Goal: Transaction & Acquisition: Book appointment/travel/reservation

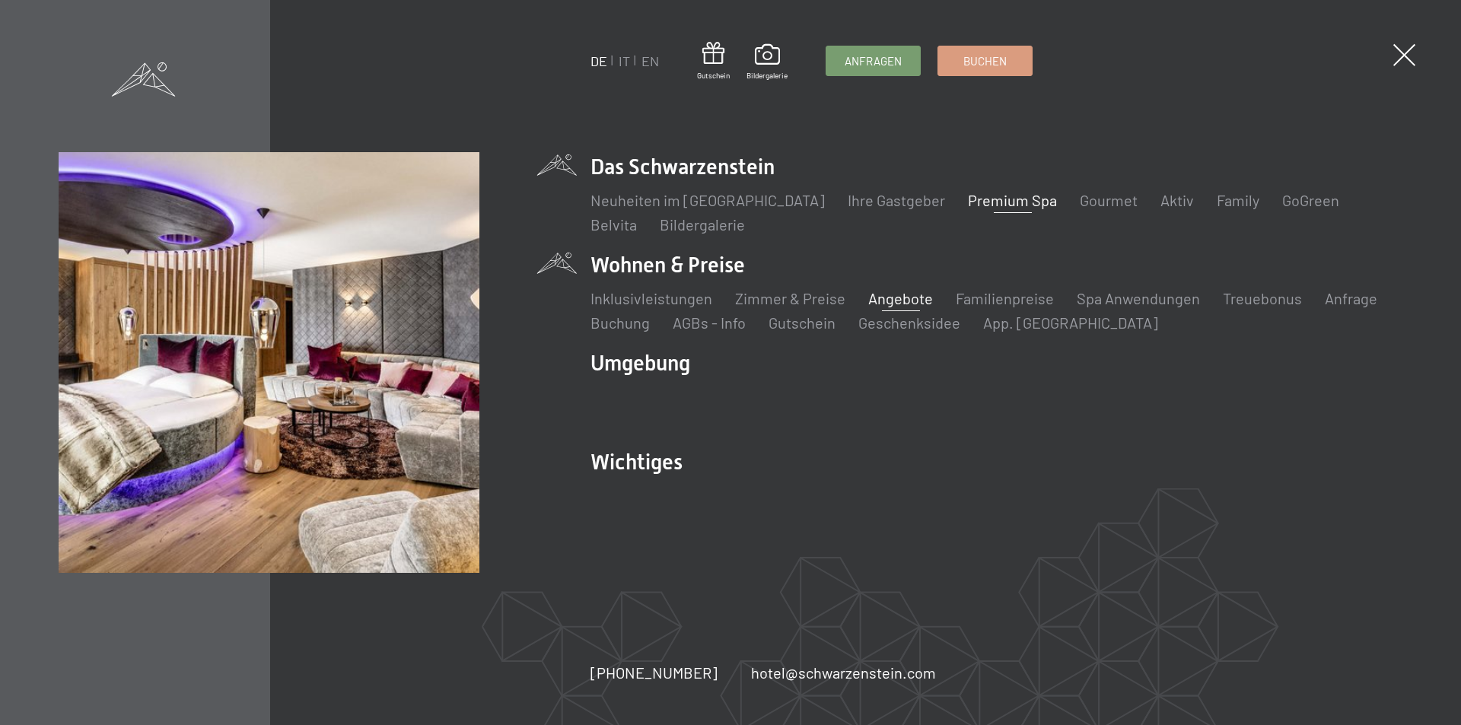
click at [908, 296] on link "Angebote" at bounding box center [900, 298] width 65 height 18
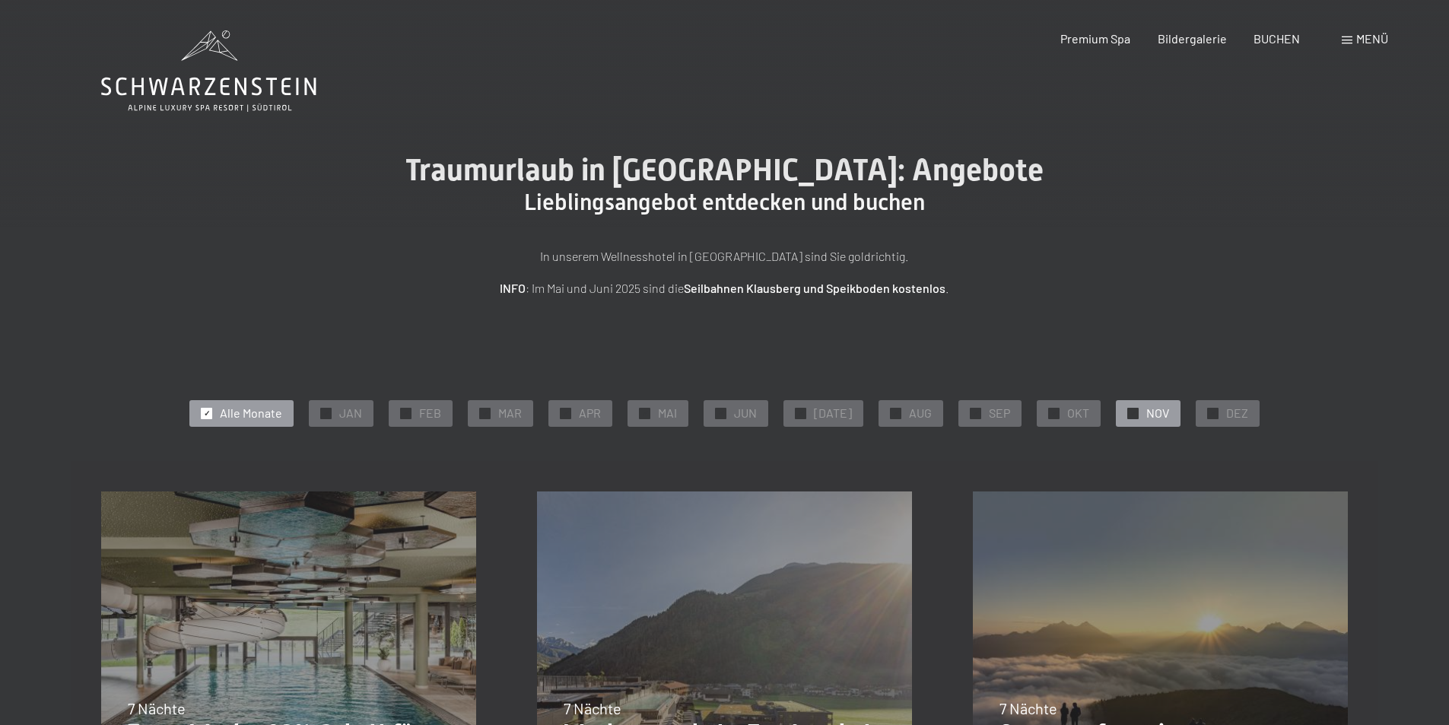
click at [1134, 412] on div "✓ NOV" at bounding box center [1148, 413] width 65 height 26
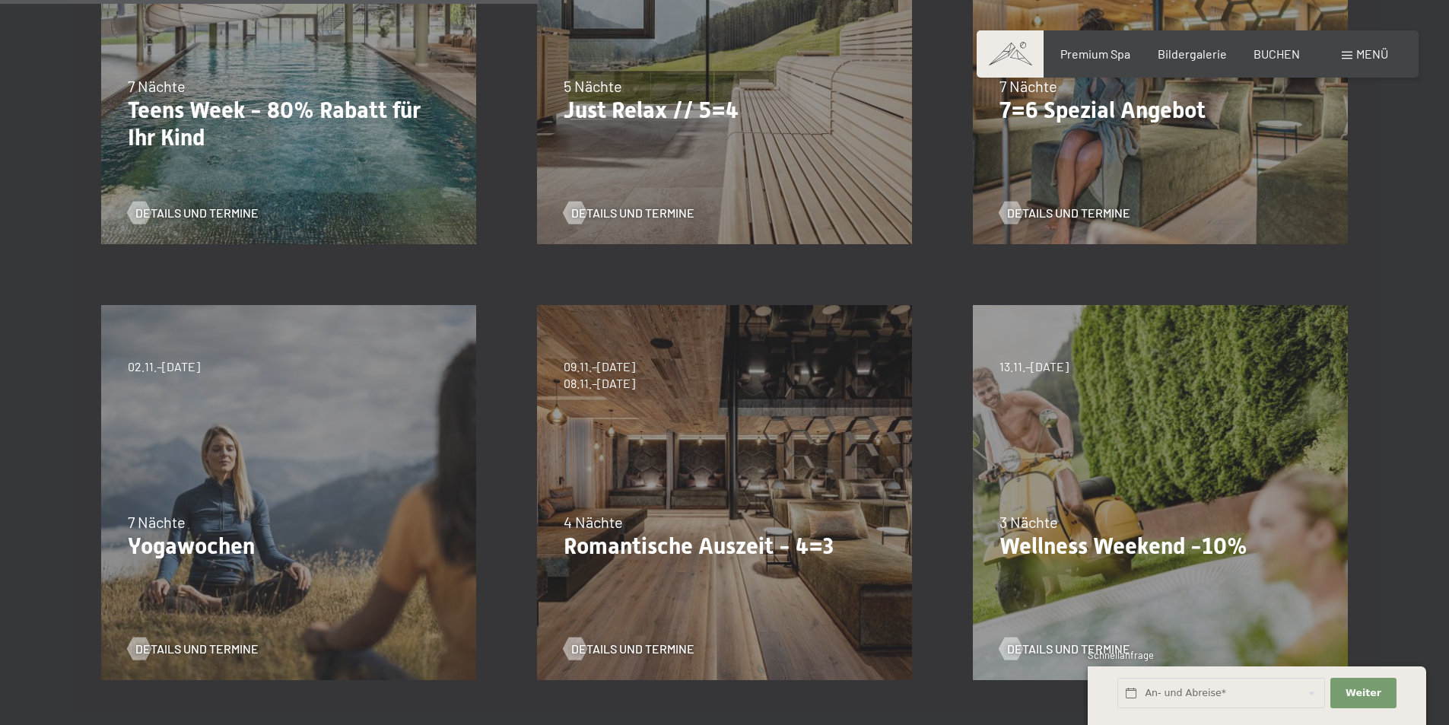
scroll to position [609, 0]
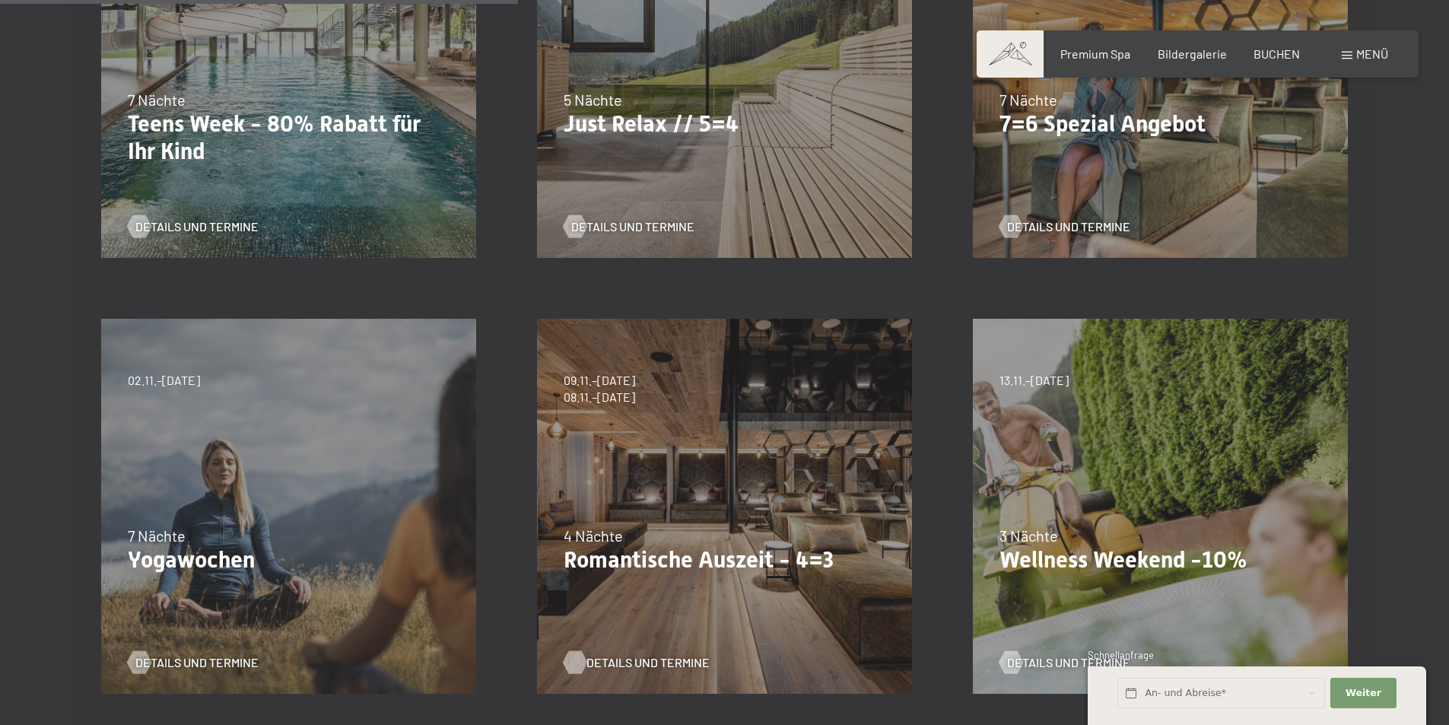
click at [650, 660] on span "Details und Termine" at bounding box center [648, 662] width 123 height 17
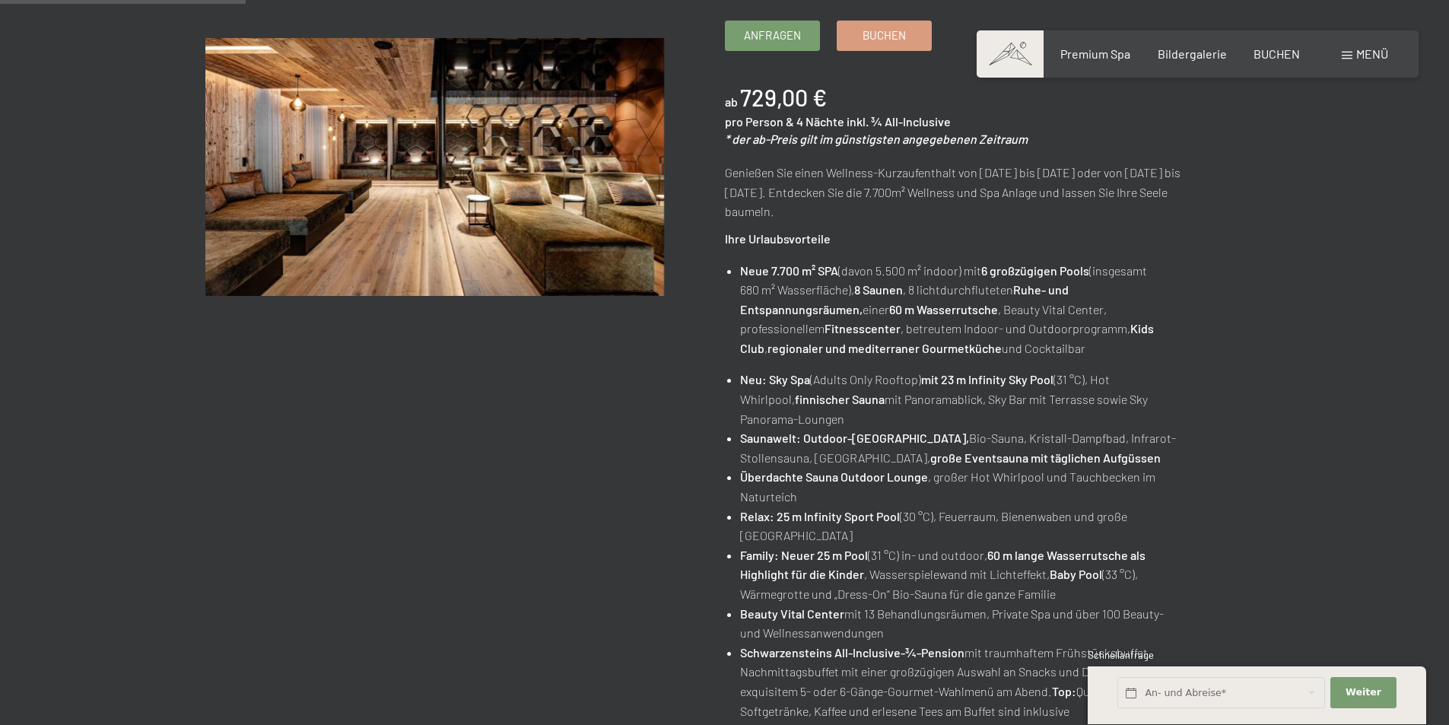
scroll to position [304, 0]
click at [1180, 49] on span "Bildergalerie" at bounding box center [1192, 51] width 69 height 14
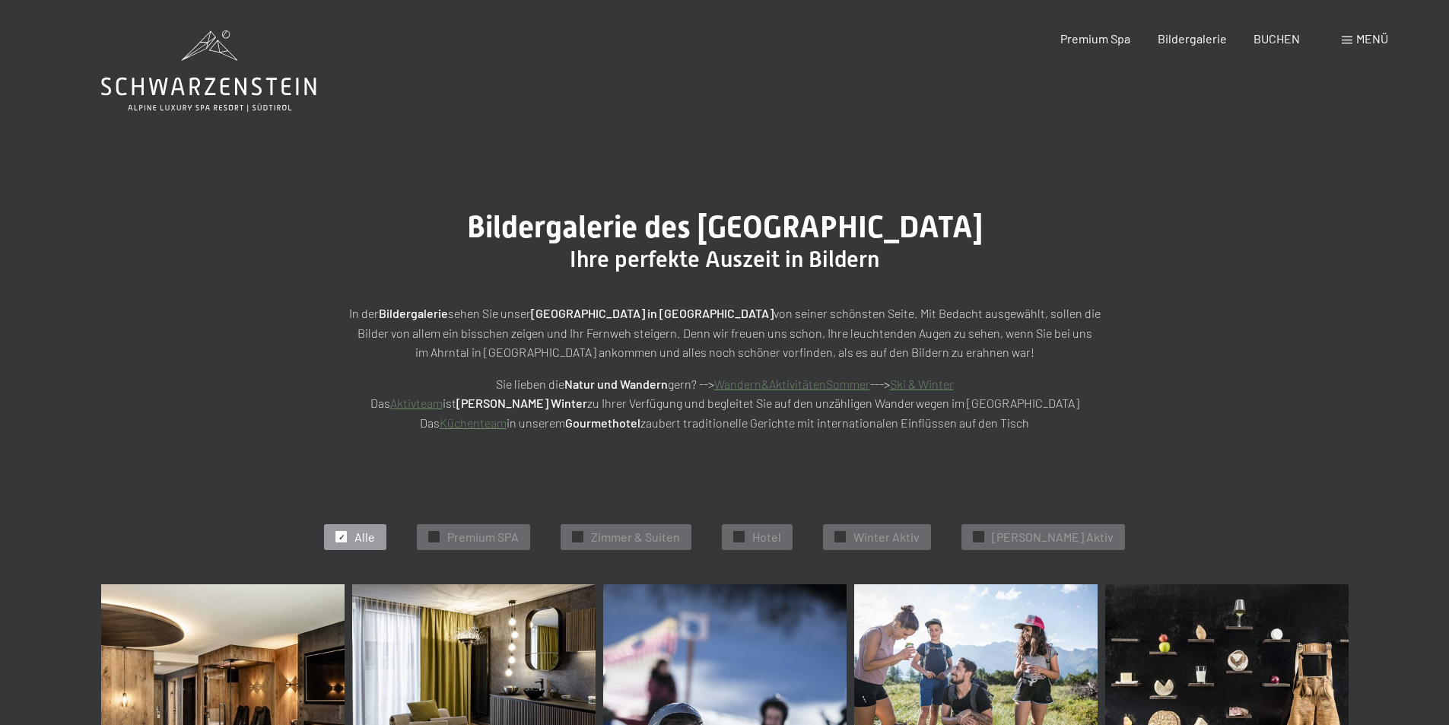
click at [1365, 35] on span "Menü" at bounding box center [1372, 38] width 32 height 14
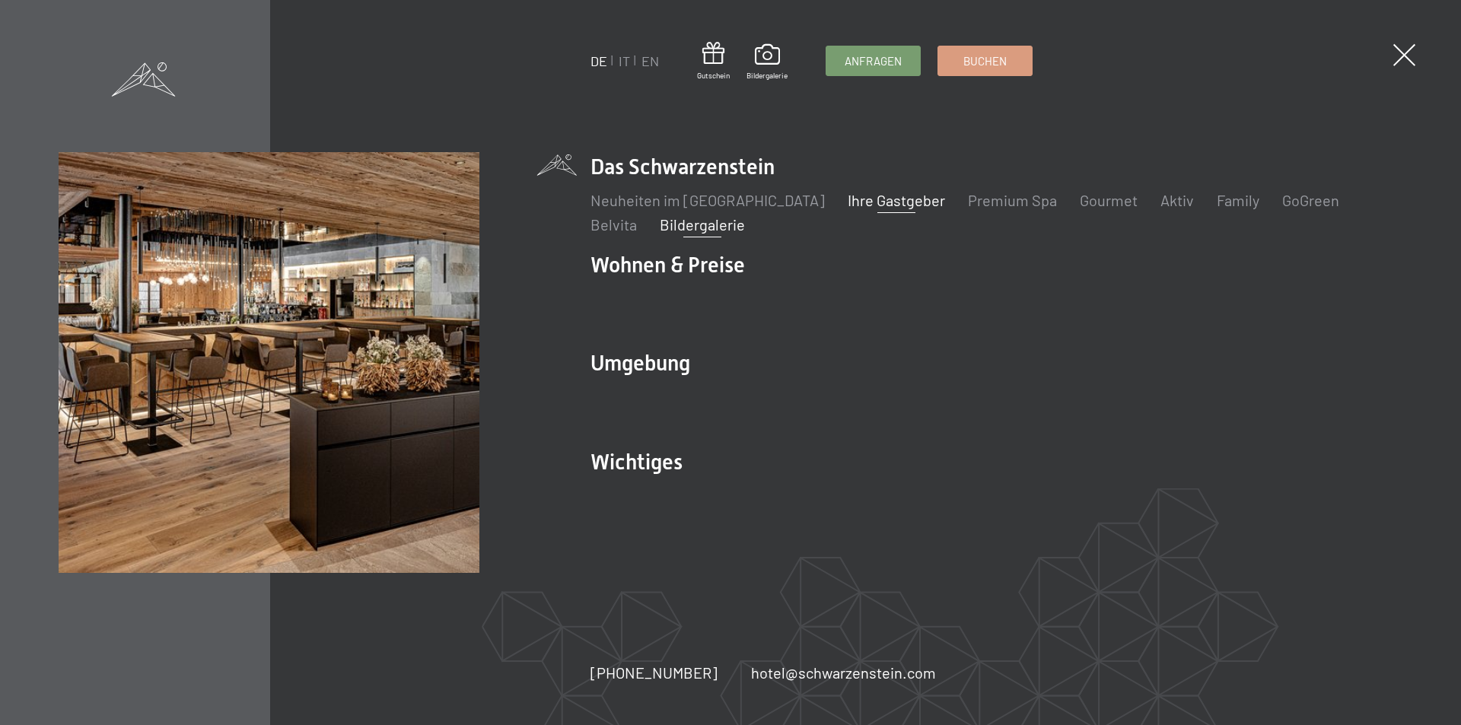
click at [871, 197] on link "Ihre Gastgeber" at bounding box center [896, 200] width 97 height 18
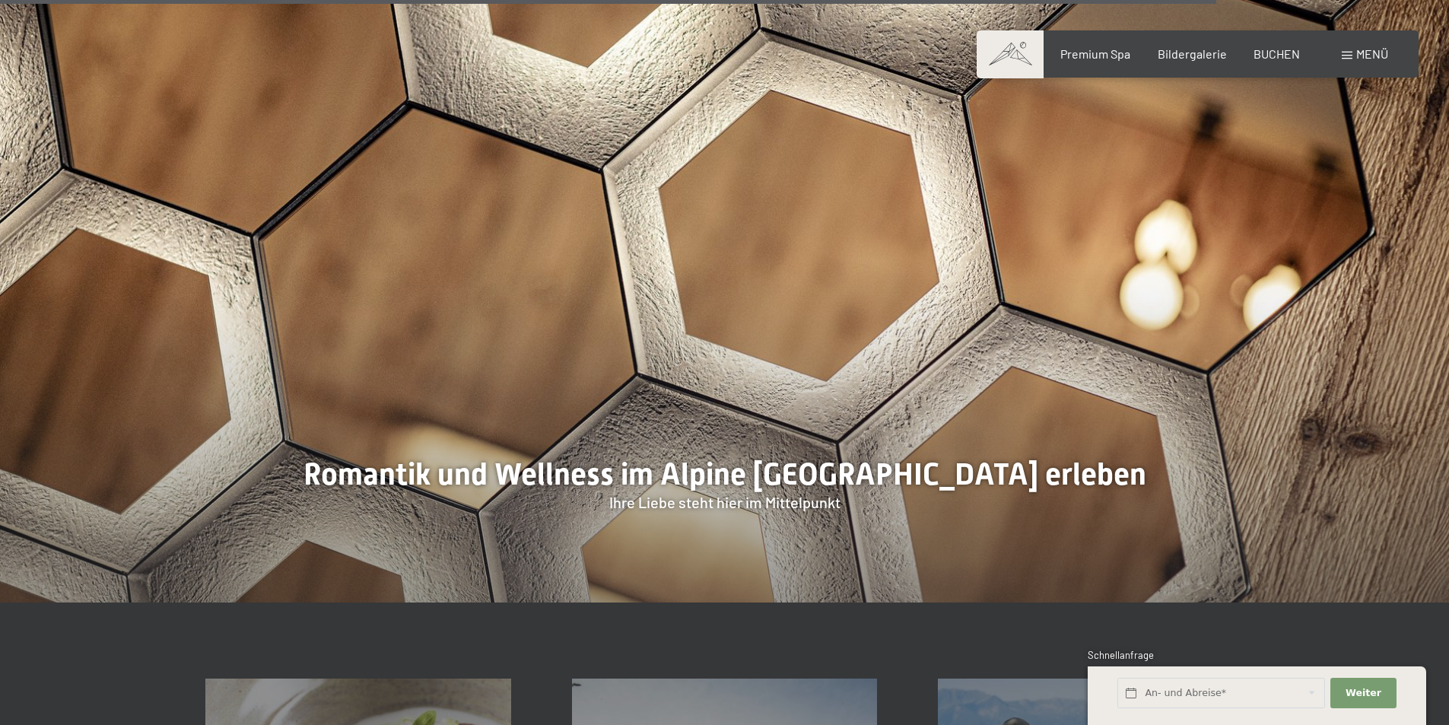
scroll to position [4451, 0]
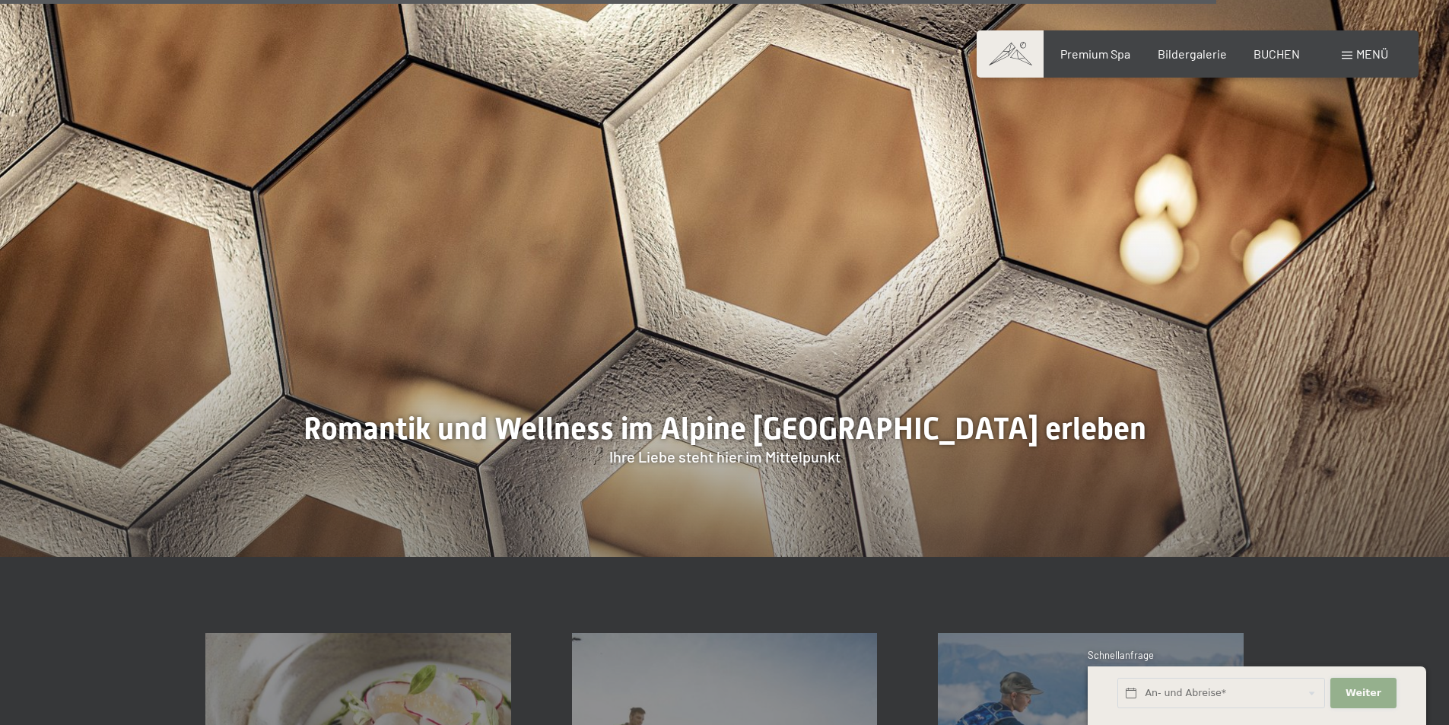
click at [1370, 693] on span "Weiter" at bounding box center [1364, 693] width 36 height 14
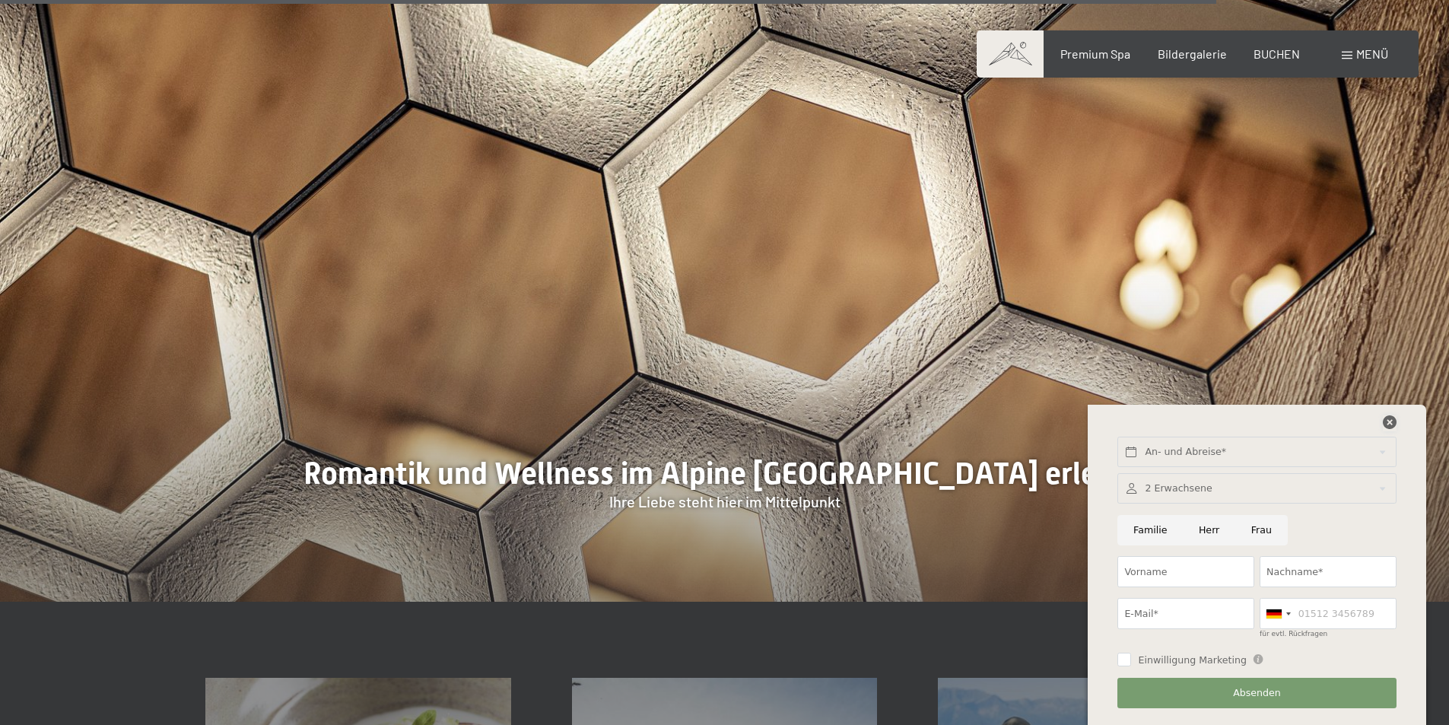
click at [1392, 421] on icon at bounding box center [1390, 422] width 14 height 14
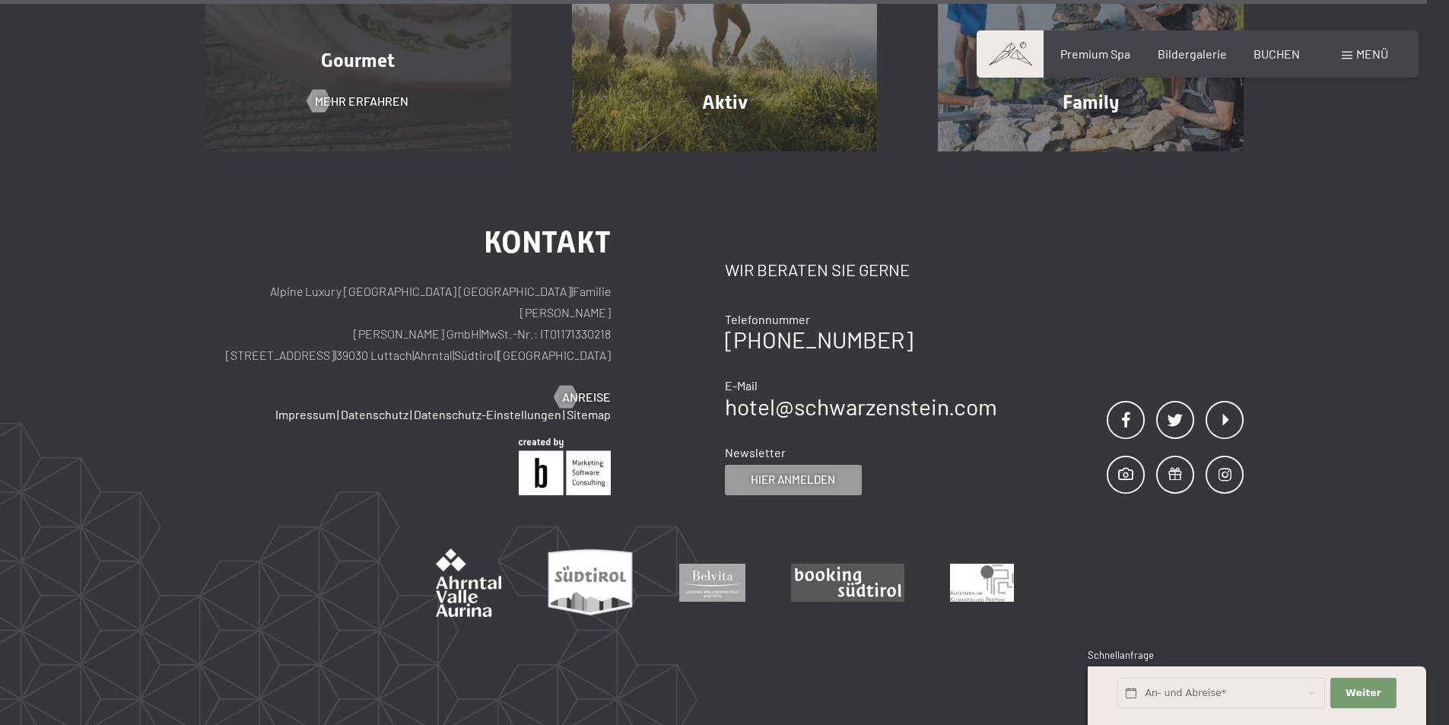
scroll to position [5211, 0]
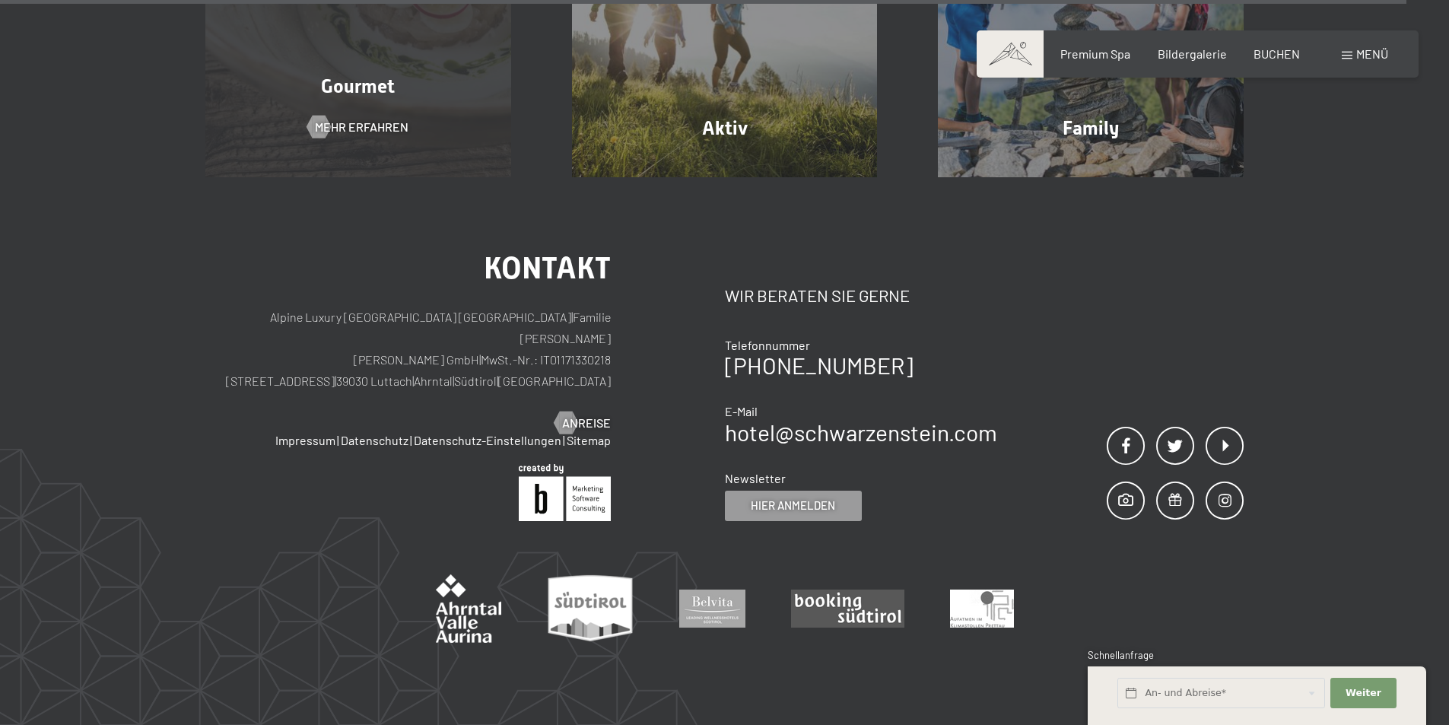
click at [391, 103] on div "Gourmet Mehr erfahren" at bounding box center [358, 25] width 367 height 306
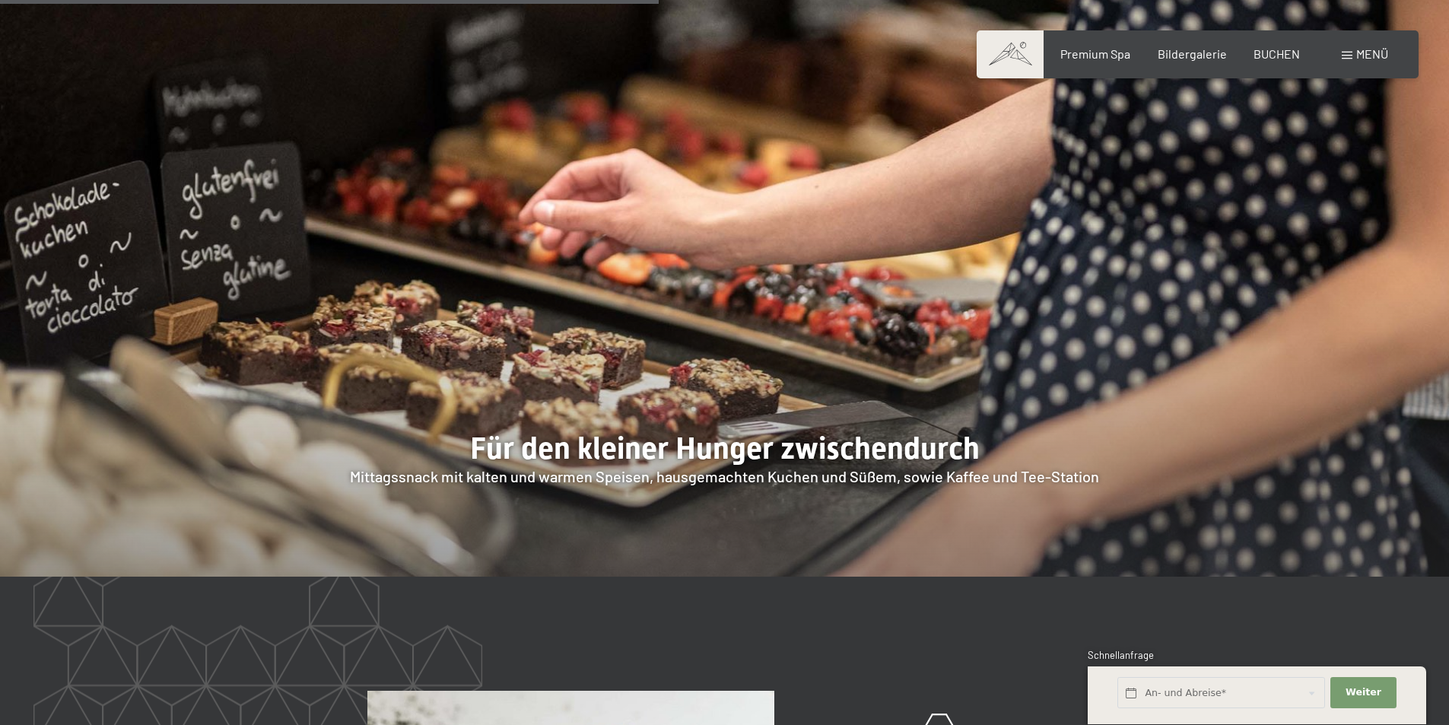
scroll to position [2663, 0]
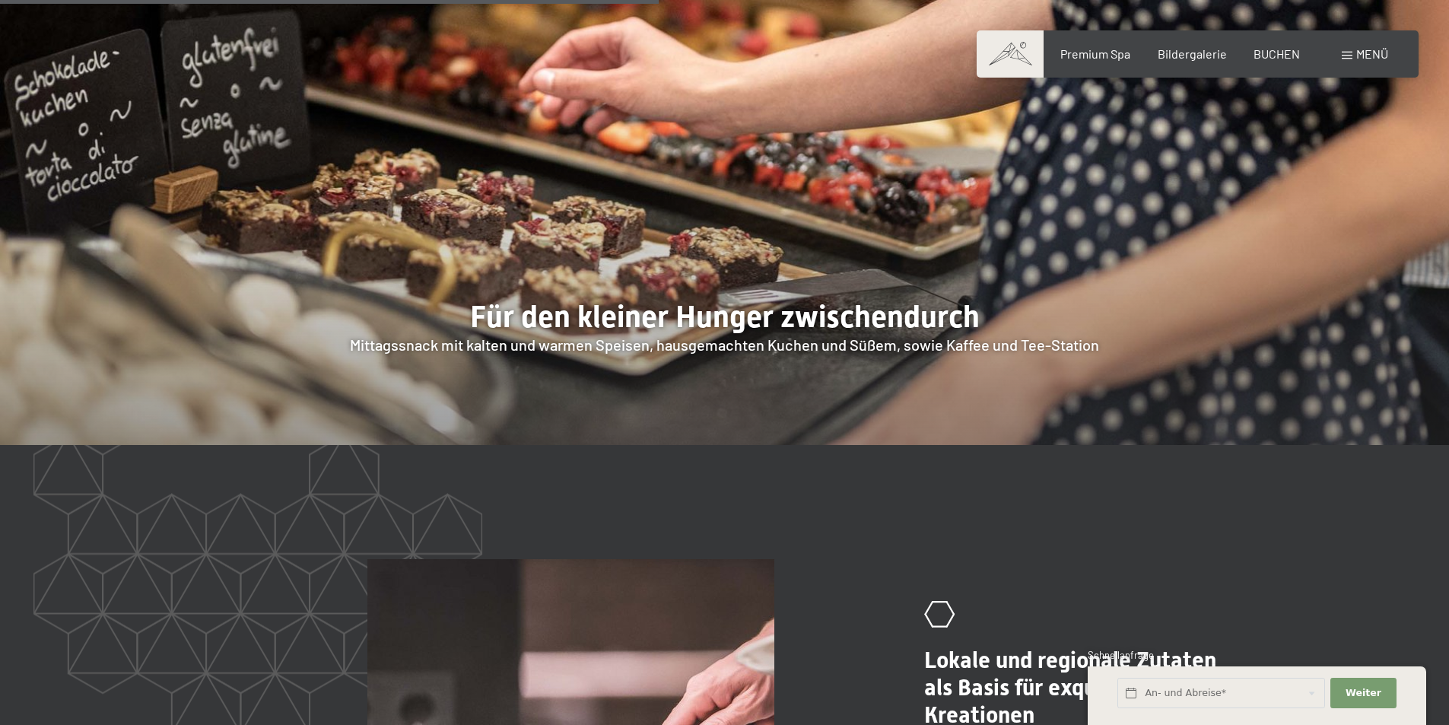
click at [856, 296] on div at bounding box center [724, 135] width 1449 height 621
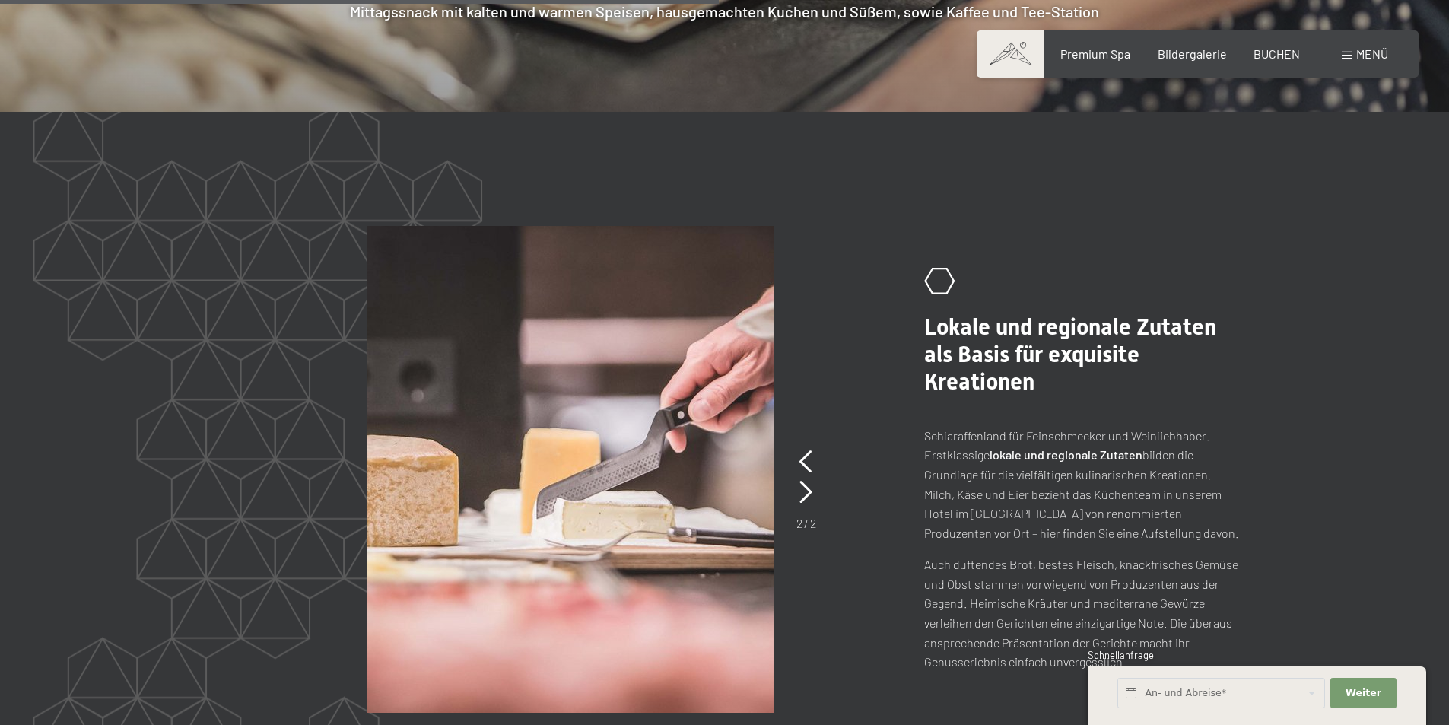
scroll to position [3043, 0]
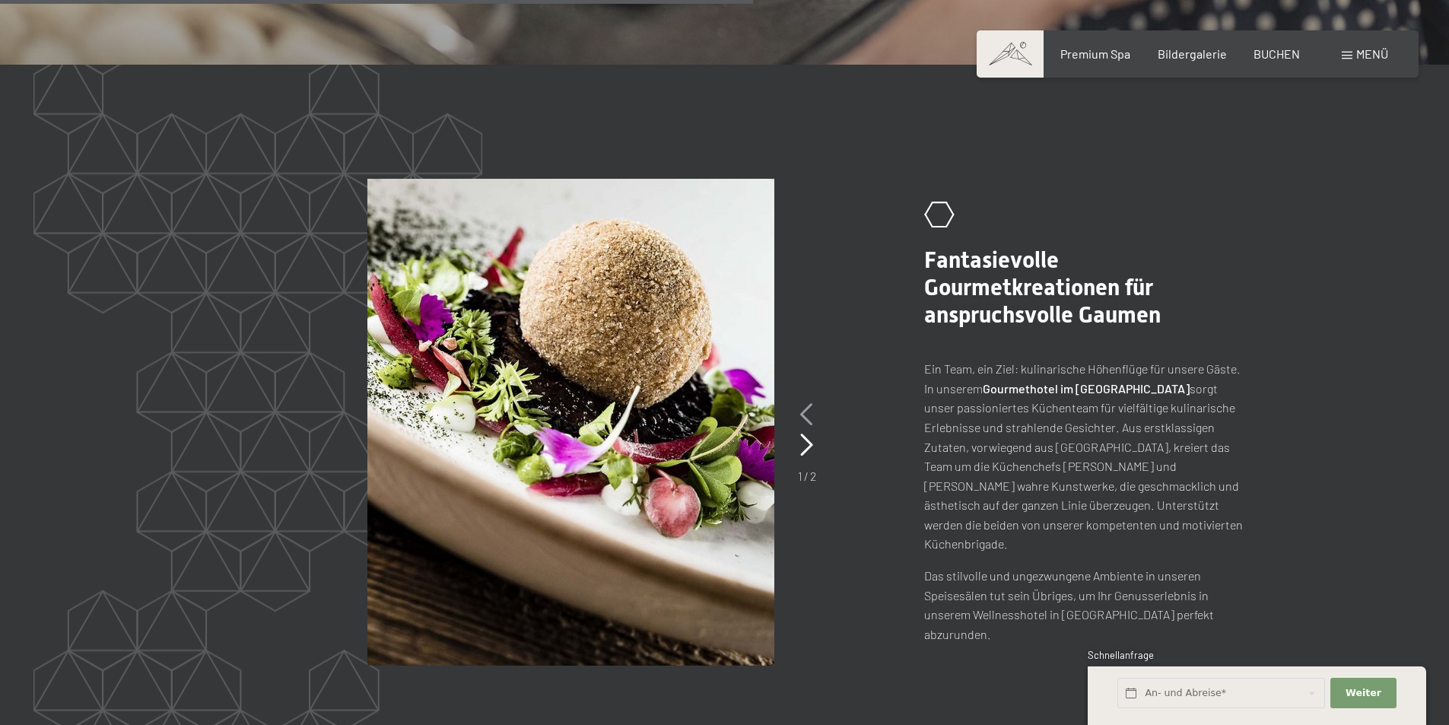
click at [804, 403] on icon at bounding box center [806, 414] width 13 height 23
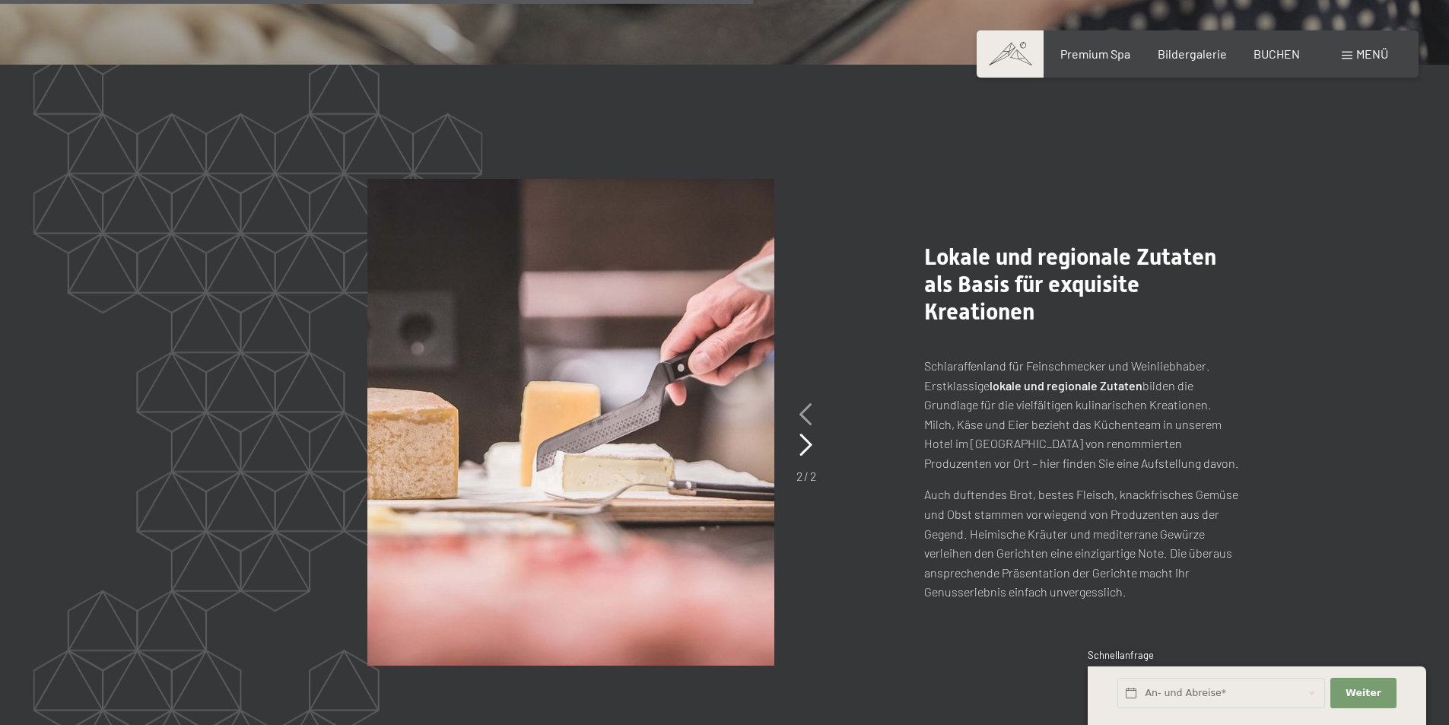
click at [804, 403] on icon at bounding box center [806, 414] width 13 height 23
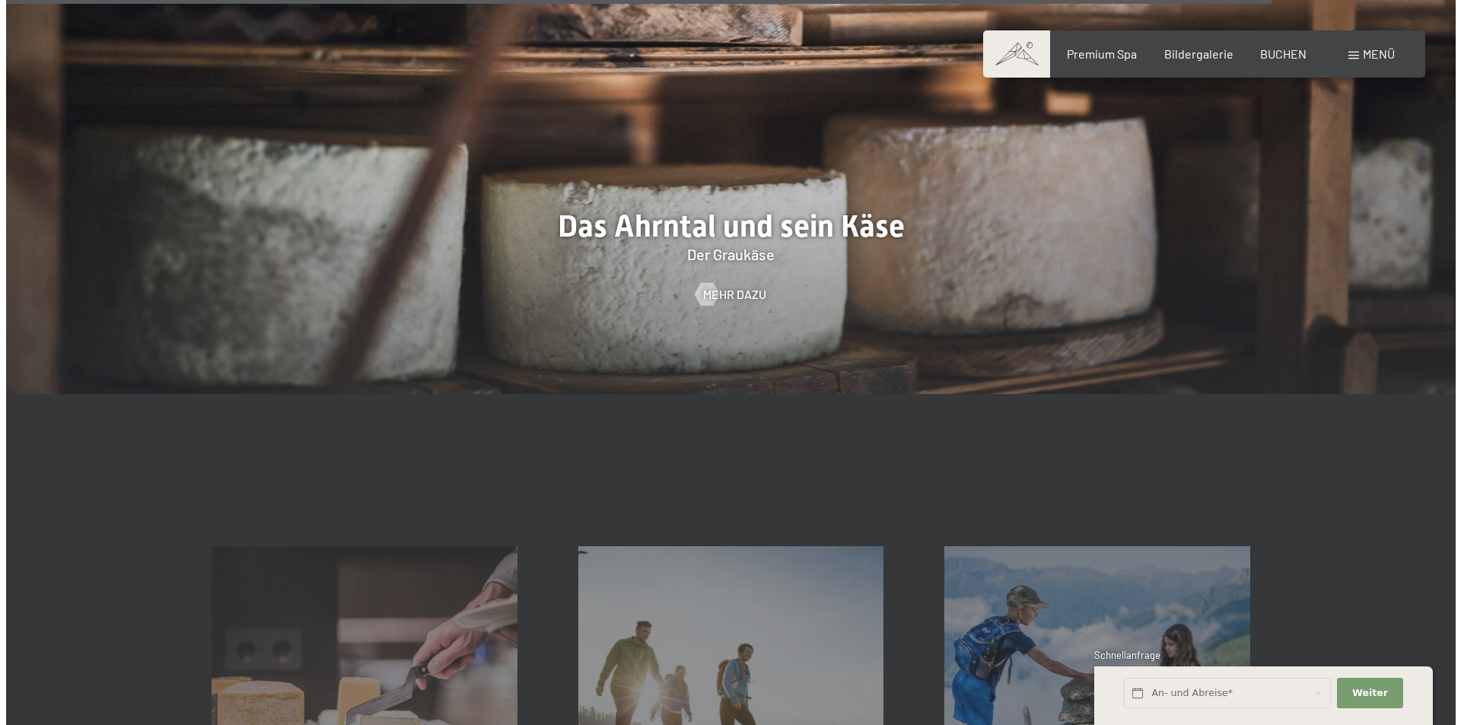
scroll to position [5326, 0]
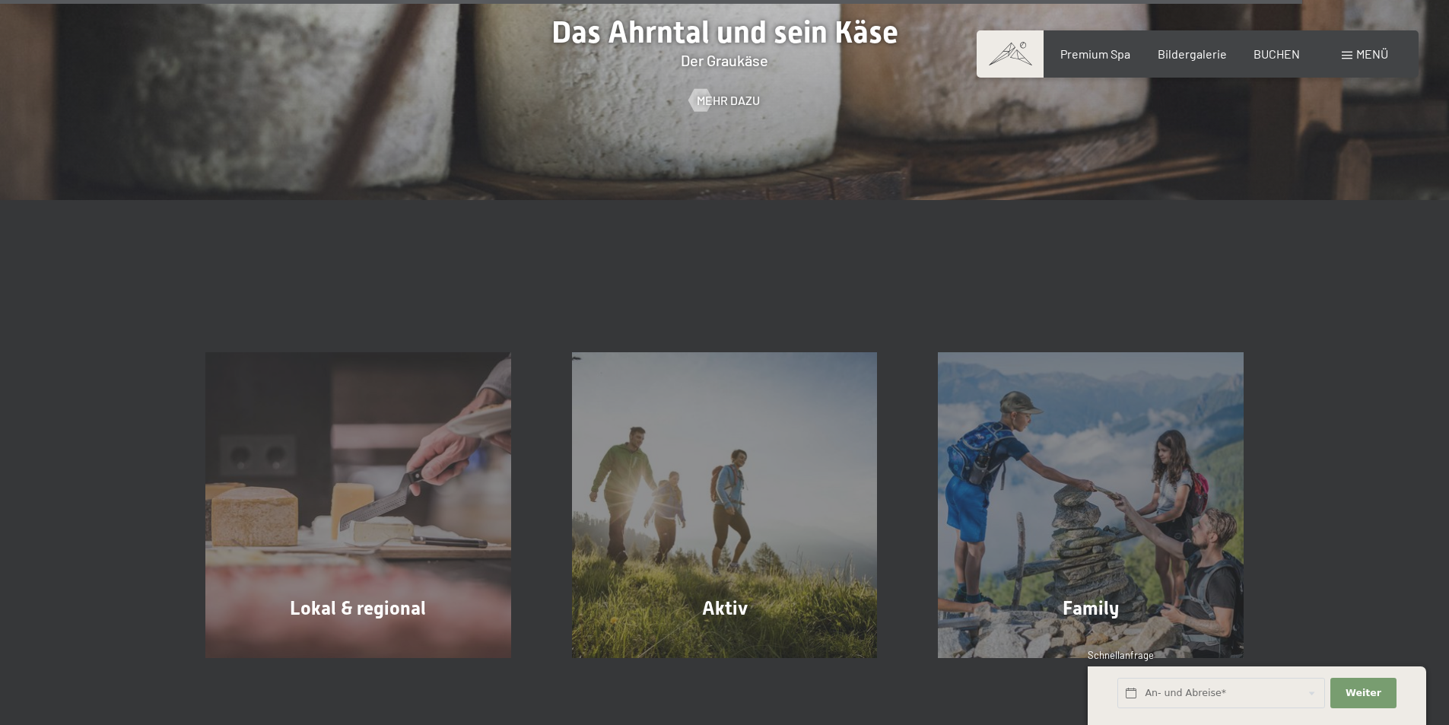
click at [722, 92] on span "Mehr dazu" at bounding box center [728, 100] width 63 height 17
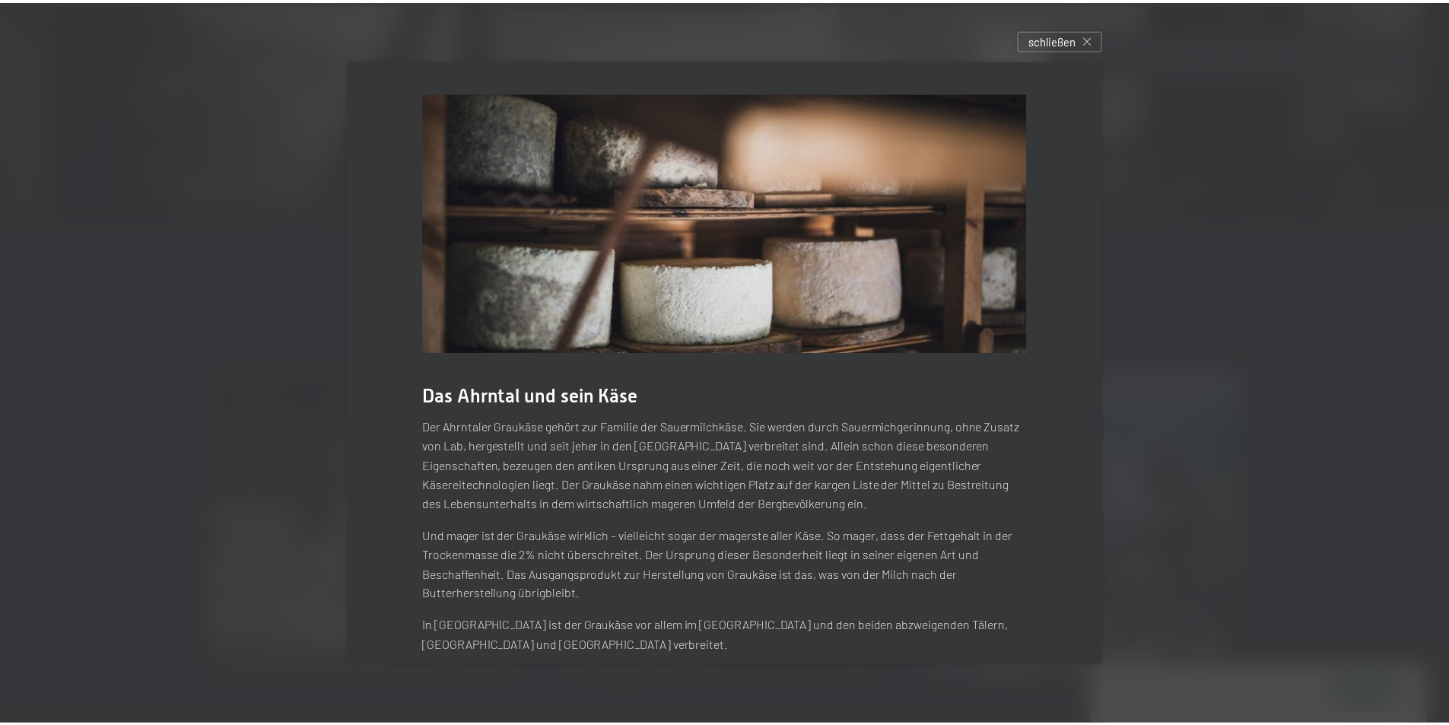
scroll to position [0, 0]
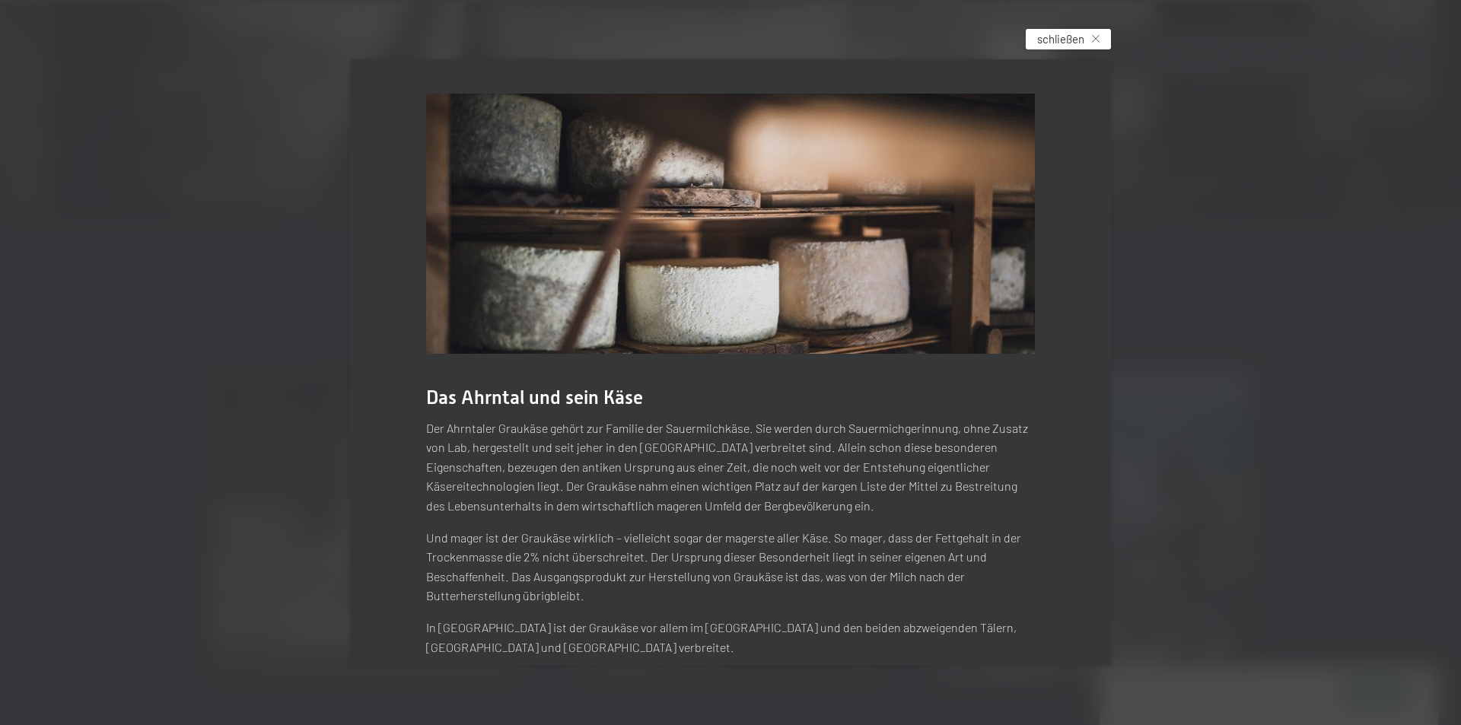
click at [1101, 34] on div "schließen" at bounding box center [1068, 39] width 85 height 21
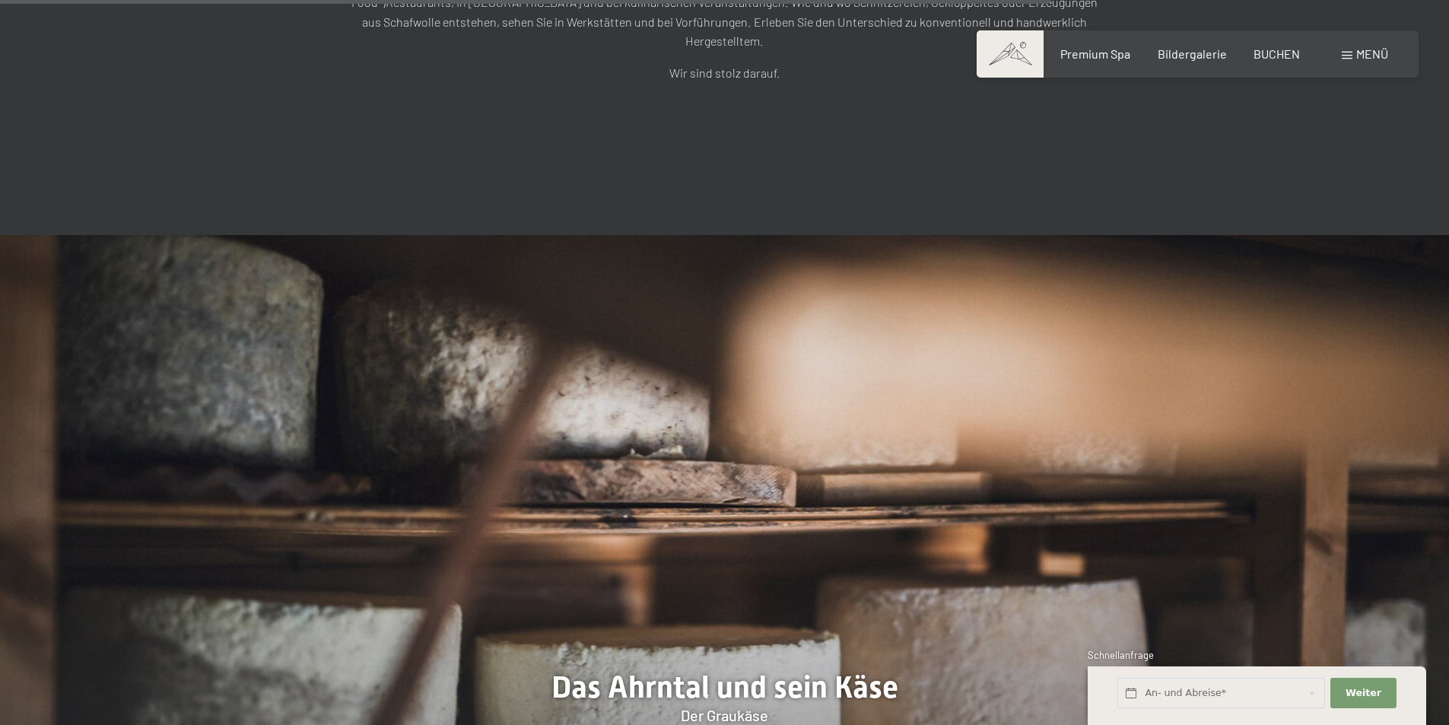
scroll to position [4184, 0]
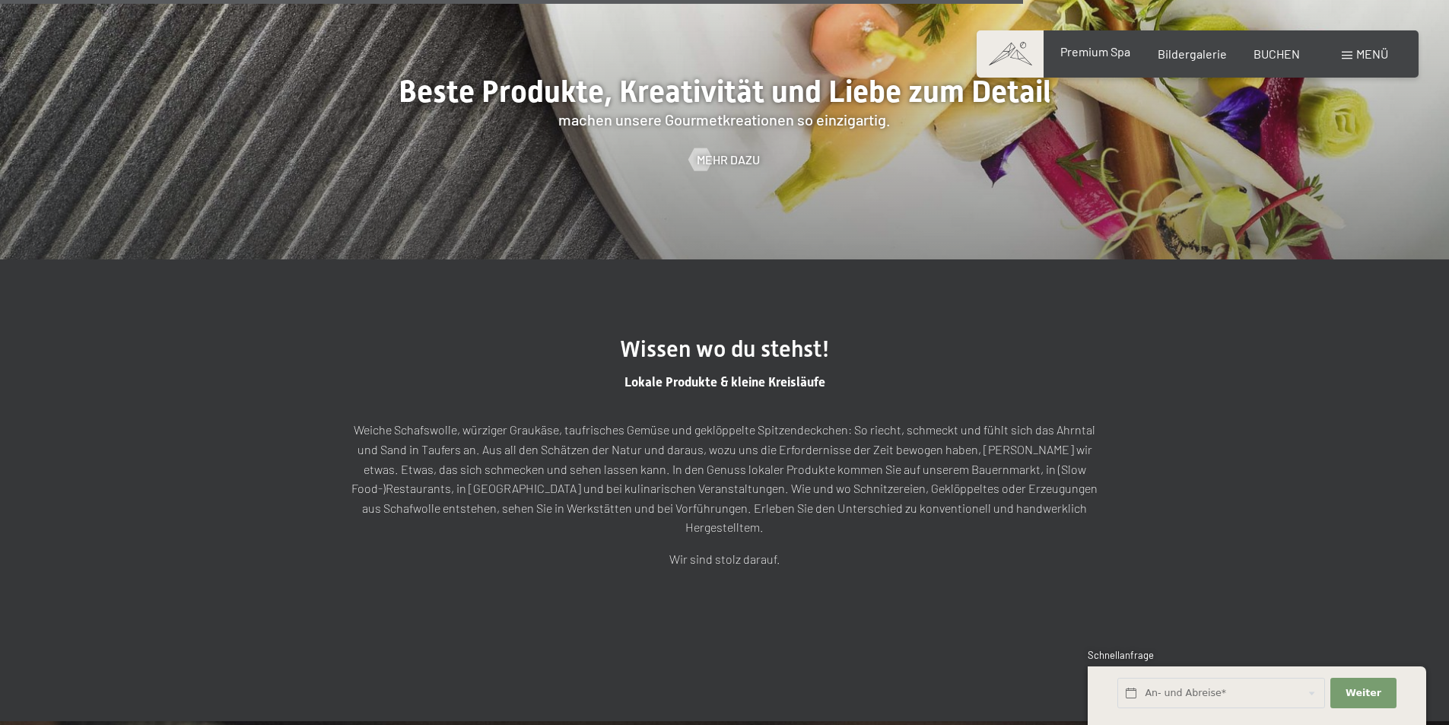
click at [1093, 55] on span "Premium Spa" at bounding box center [1096, 51] width 70 height 14
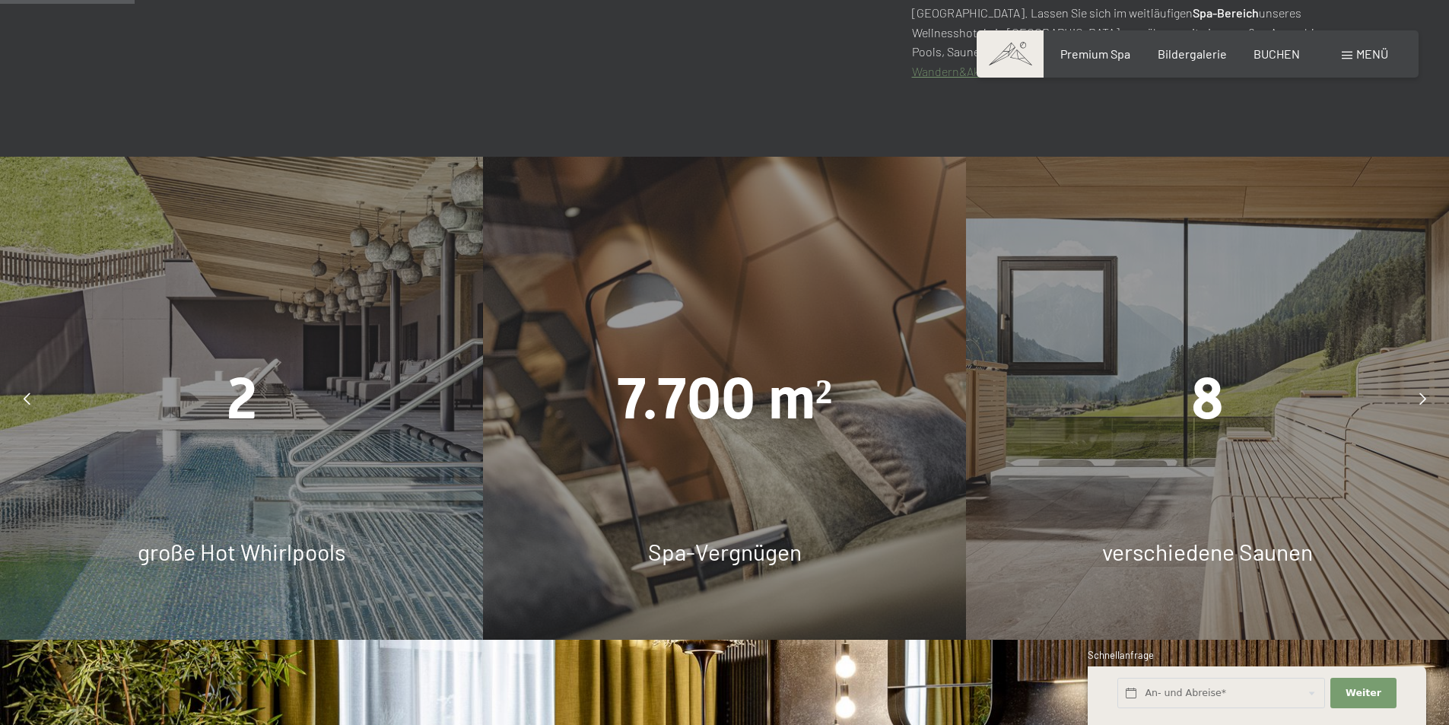
scroll to position [989, 0]
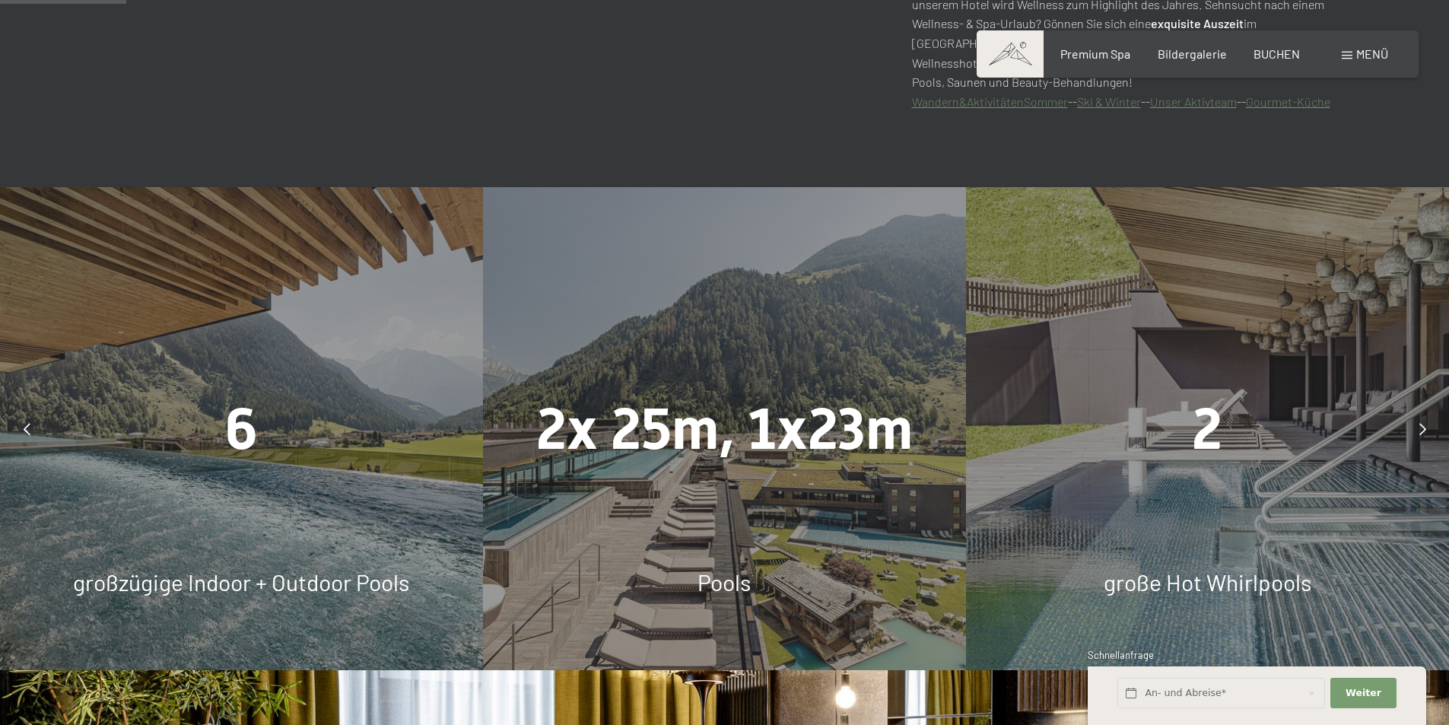
click at [1423, 428] on icon at bounding box center [1423, 429] width 7 height 12
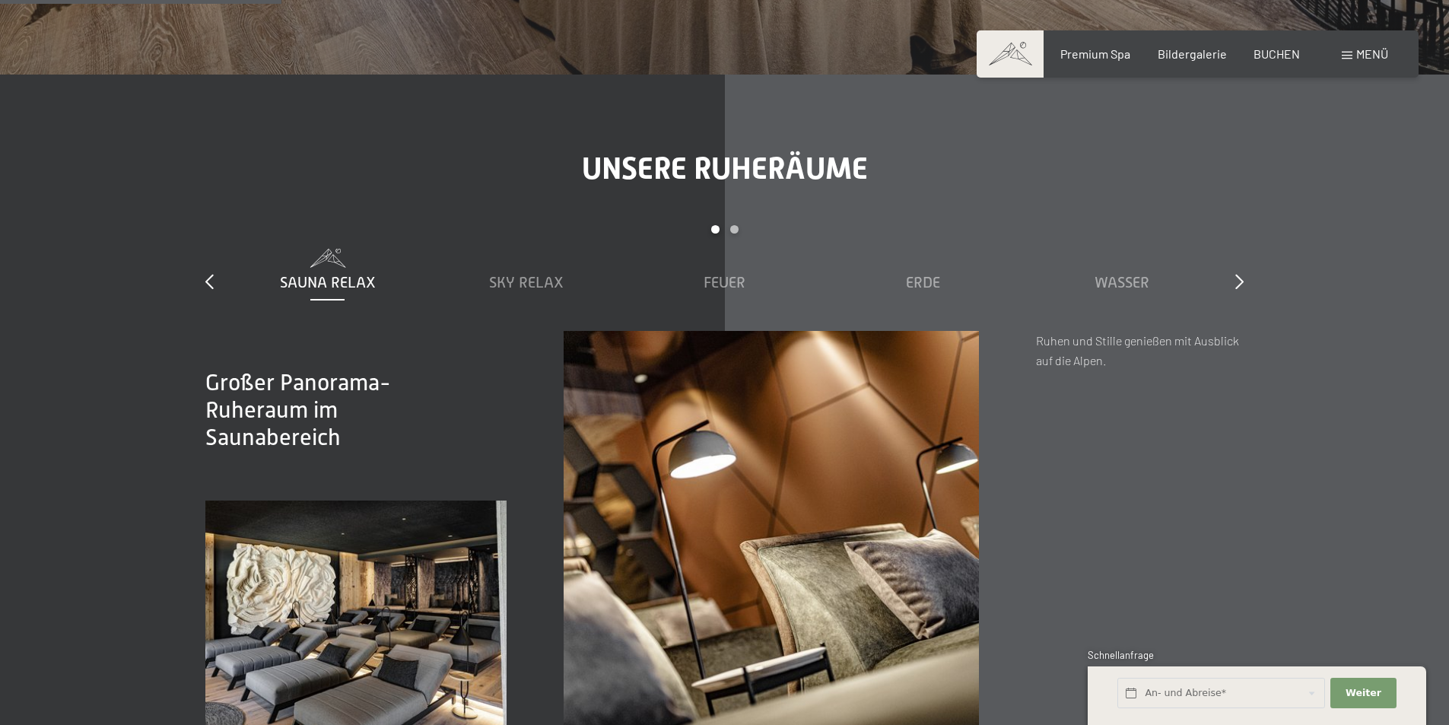
scroll to position [2206, 0]
click at [523, 278] on span "Sky Relax" at bounding box center [526, 281] width 75 height 17
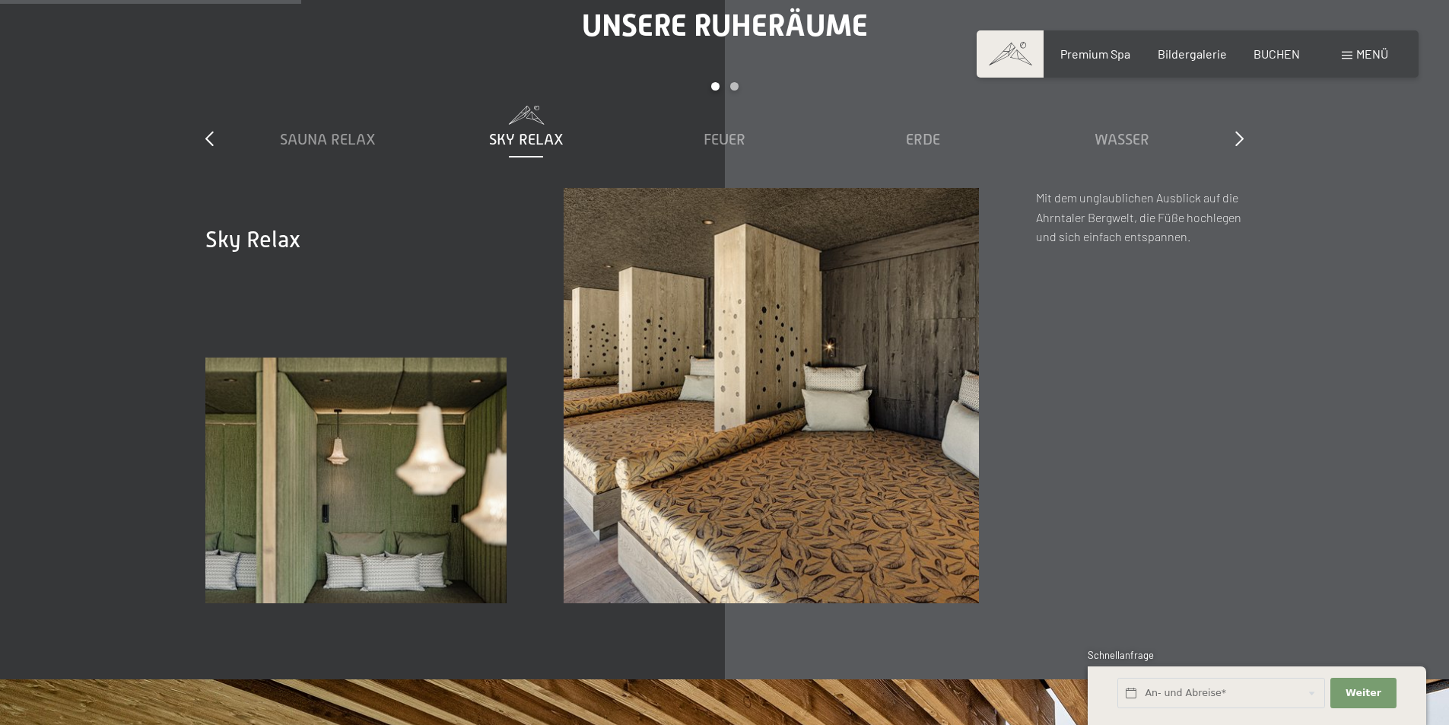
scroll to position [2358, 0]
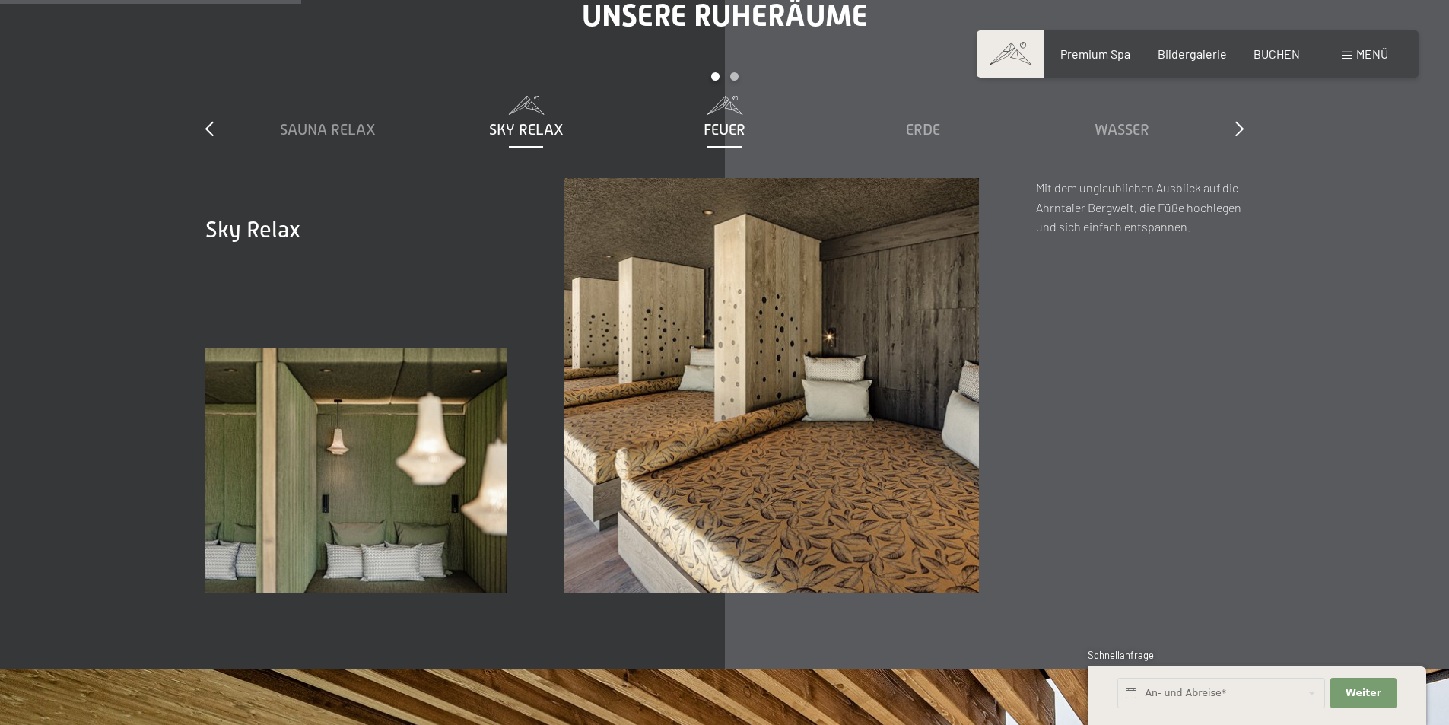
click at [724, 132] on span "Feuer" at bounding box center [725, 129] width 42 height 17
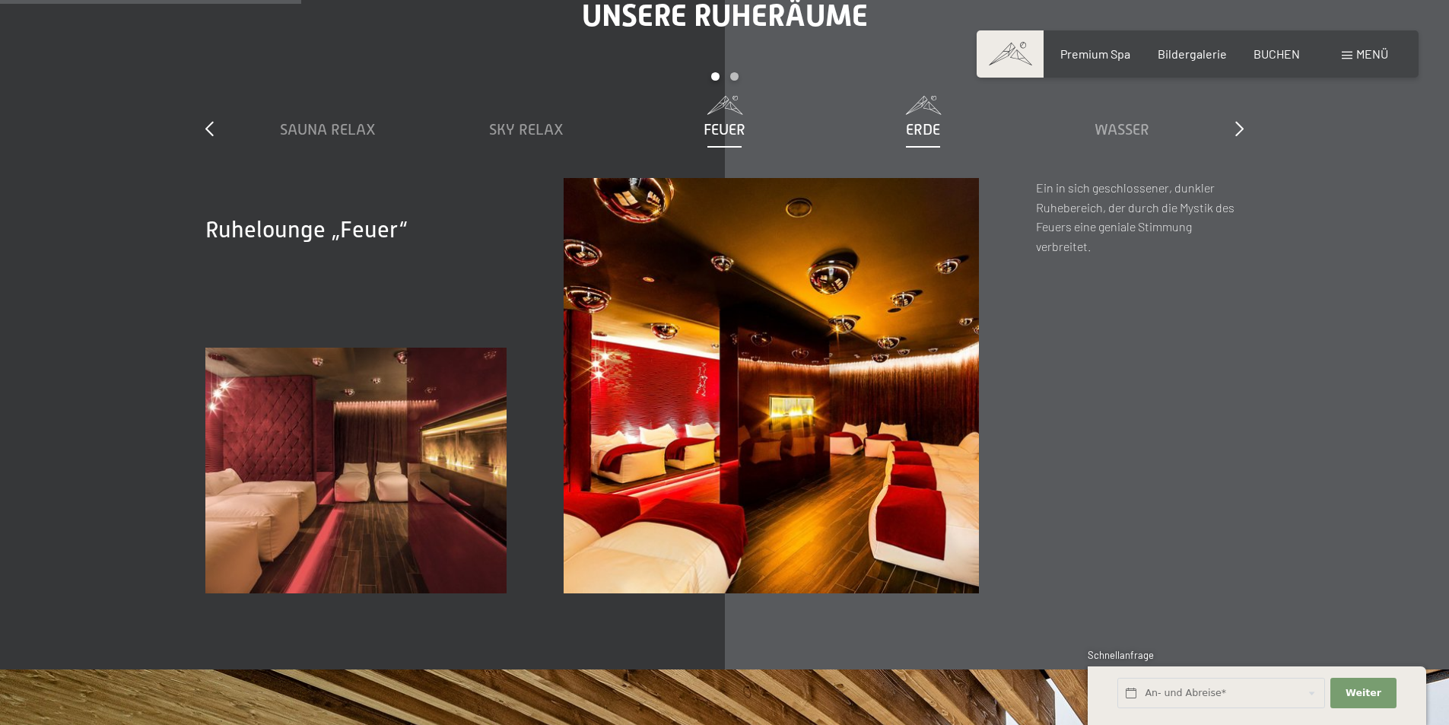
click at [929, 128] on span "Erde" at bounding box center [923, 129] width 34 height 17
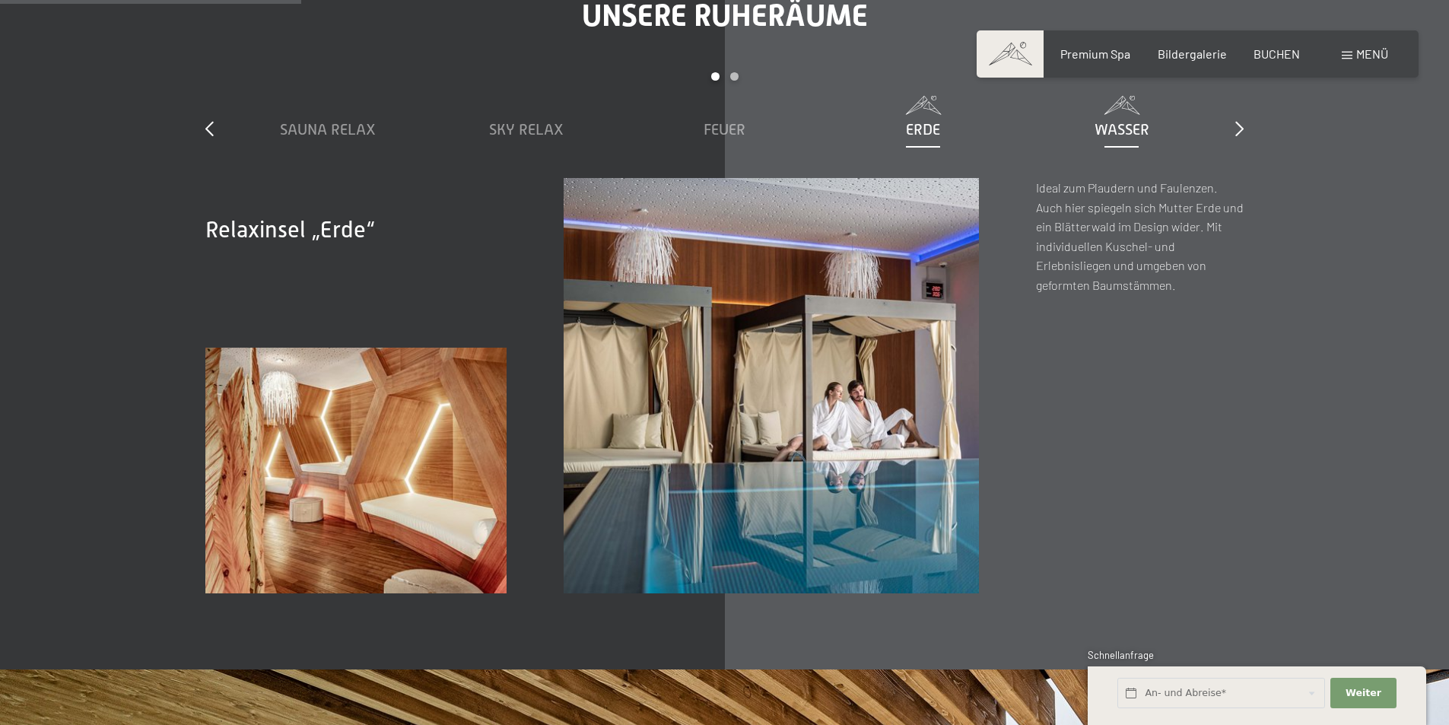
click at [1121, 127] on span "Wasser" at bounding box center [1122, 129] width 55 height 17
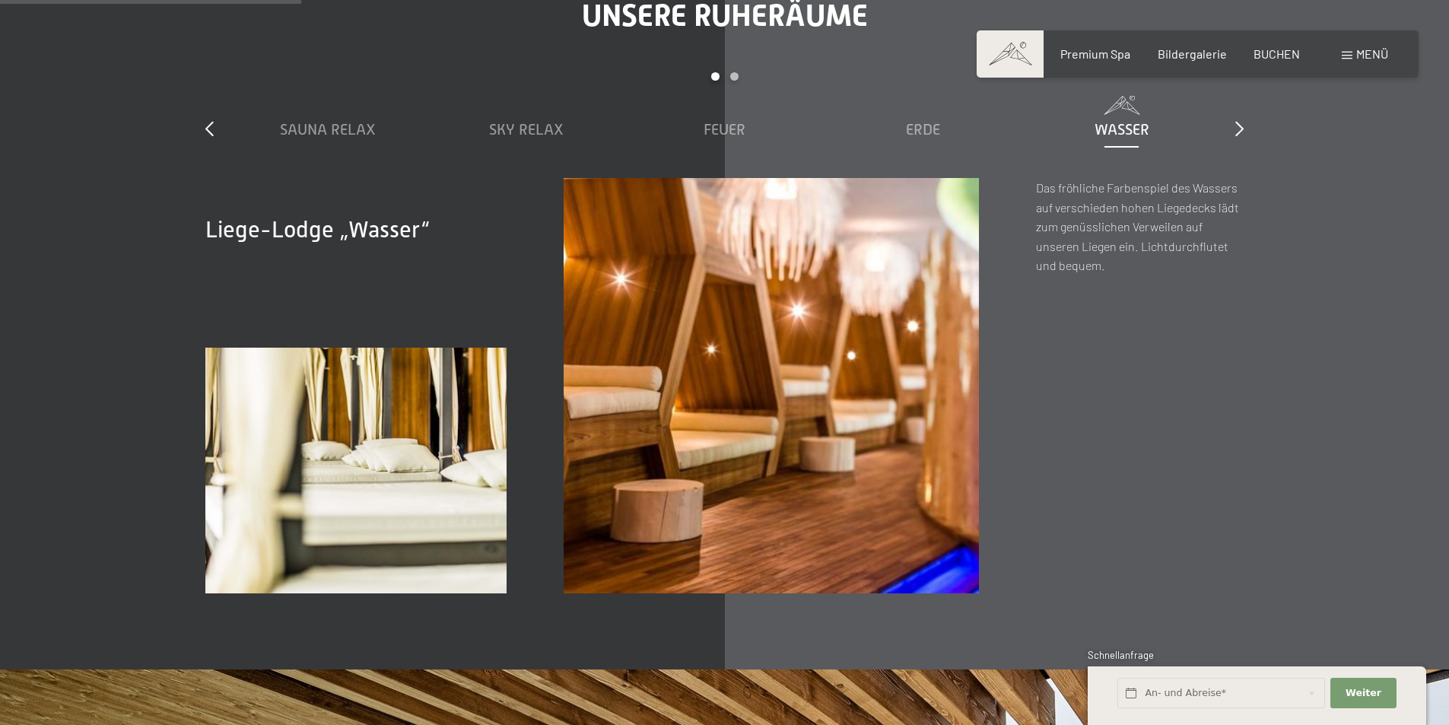
click at [1245, 126] on div "Unsere Ruheräume slide 1 to 5 of 7 Sauna Relax Sky Relax Feuer Erde Wasser Luft…" at bounding box center [724, 296] width 1153 height 596
click at [1237, 126] on icon at bounding box center [1240, 128] width 8 height 15
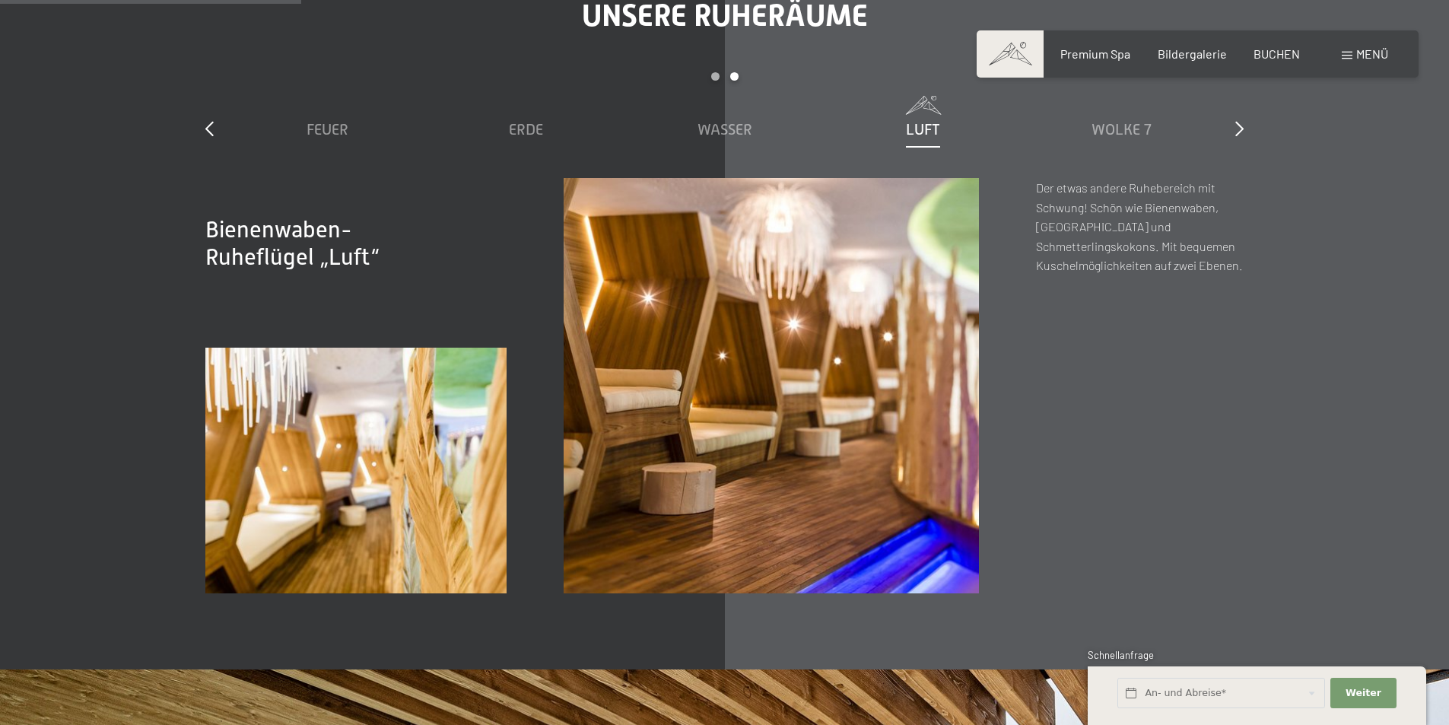
click at [929, 126] on span "Luft" at bounding box center [923, 129] width 34 height 17
click at [1102, 124] on span "Wolke 7" at bounding box center [1122, 129] width 60 height 17
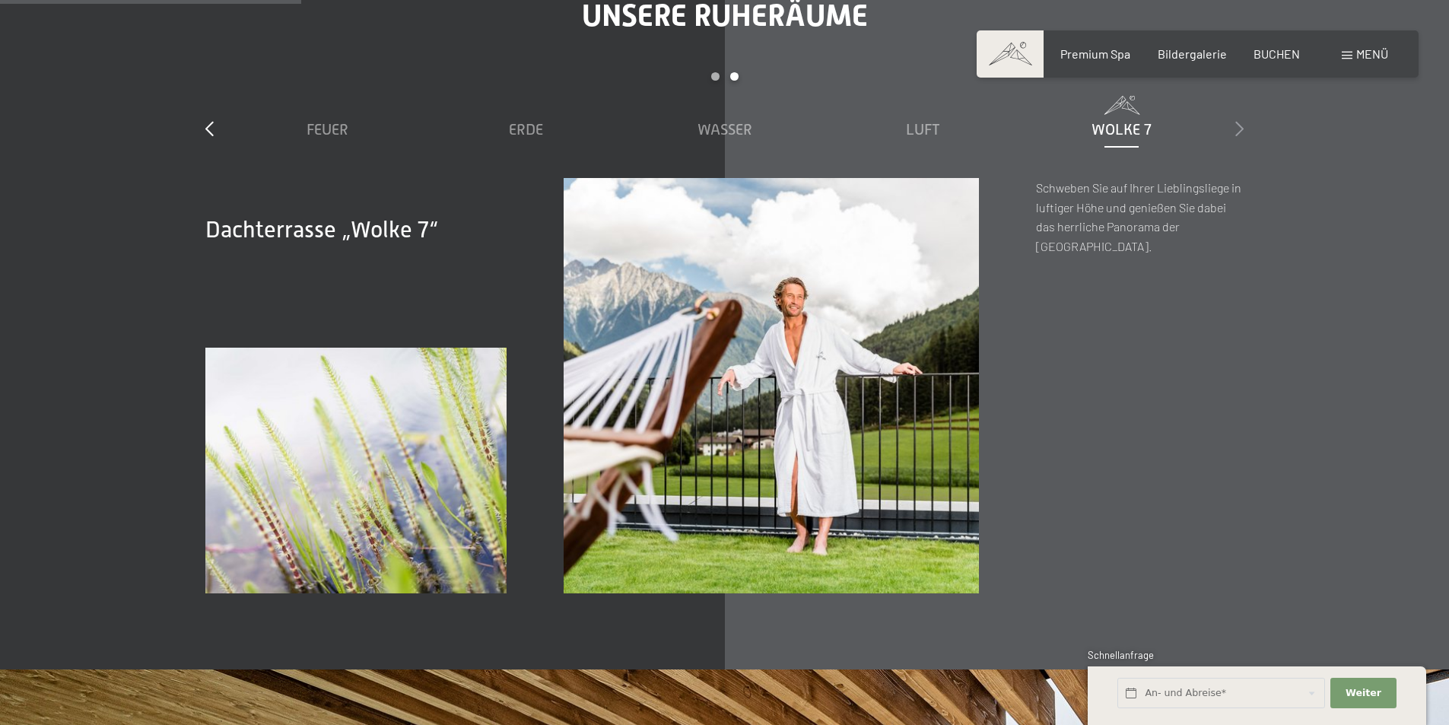
click at [1239, 123] on icon at bounding box center [1240, 128] width 8 height 15
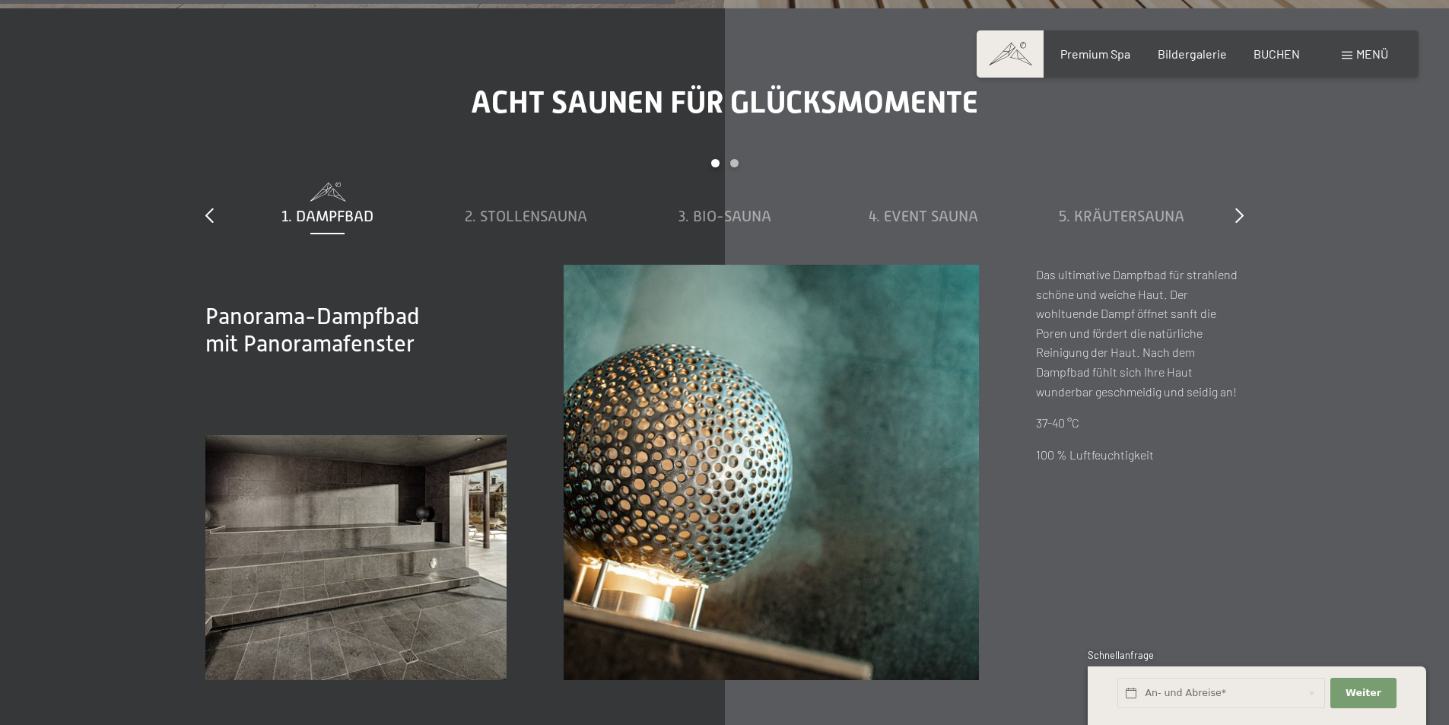
scroll to position [5249, 0]
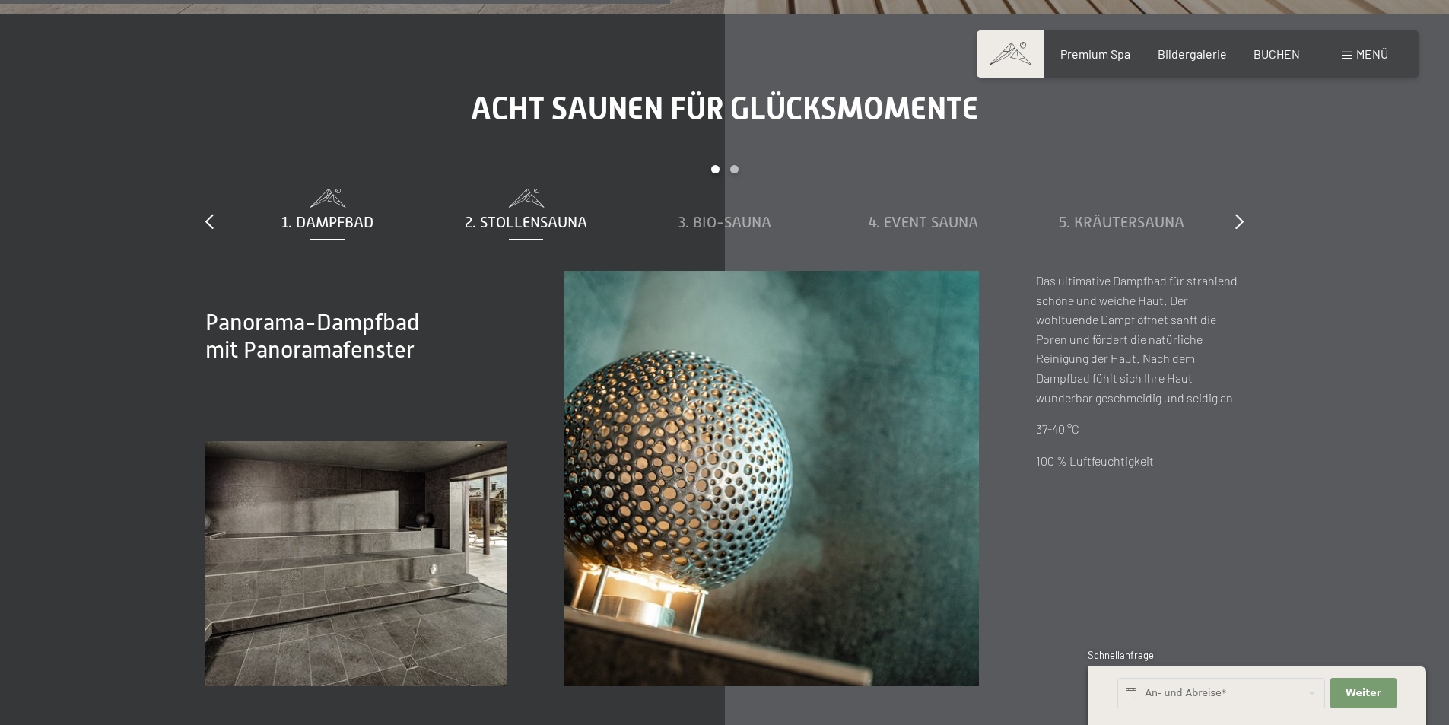
click at [514, 217] on span "2. Stollensauna" at bounding box center [526, 222] width 122 height 17
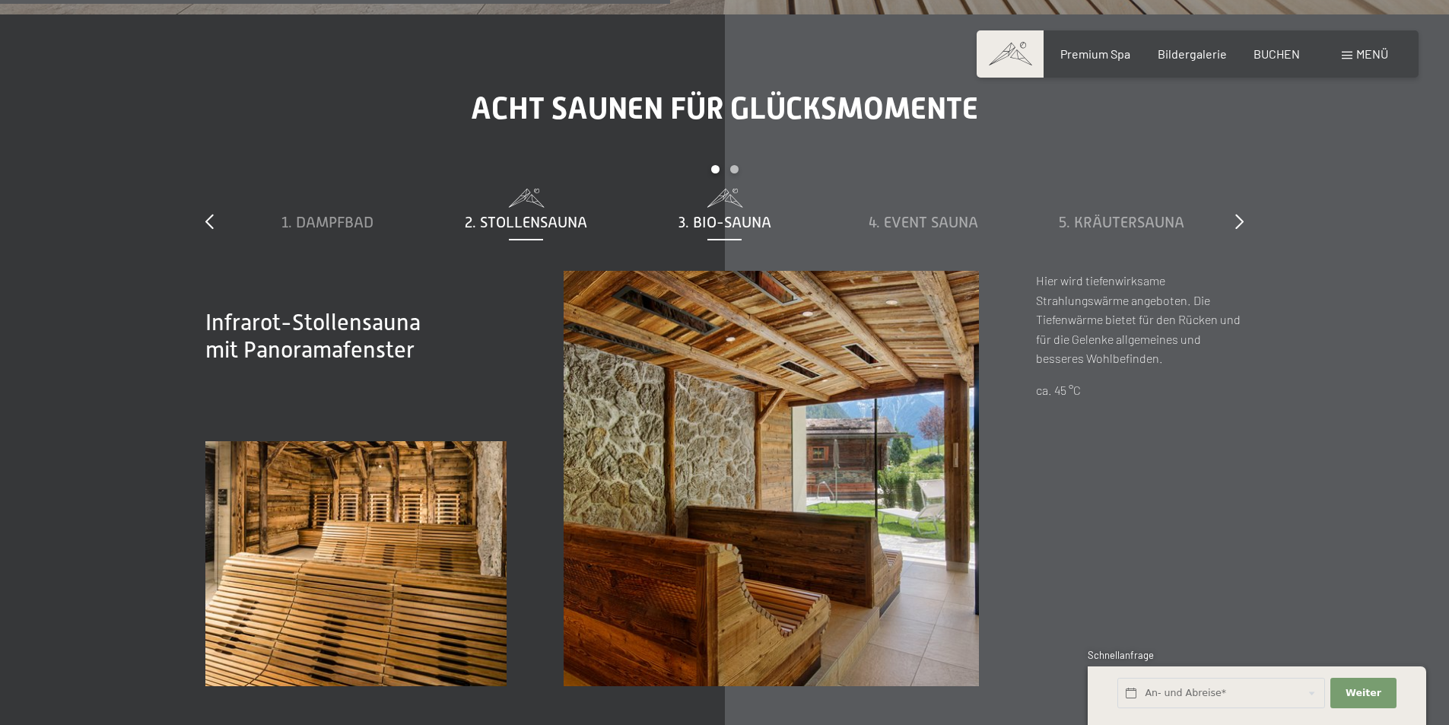
click at [708, 219] on span "3. Bio-Sauna" at bounding box center [725, 222] width 93 height 17
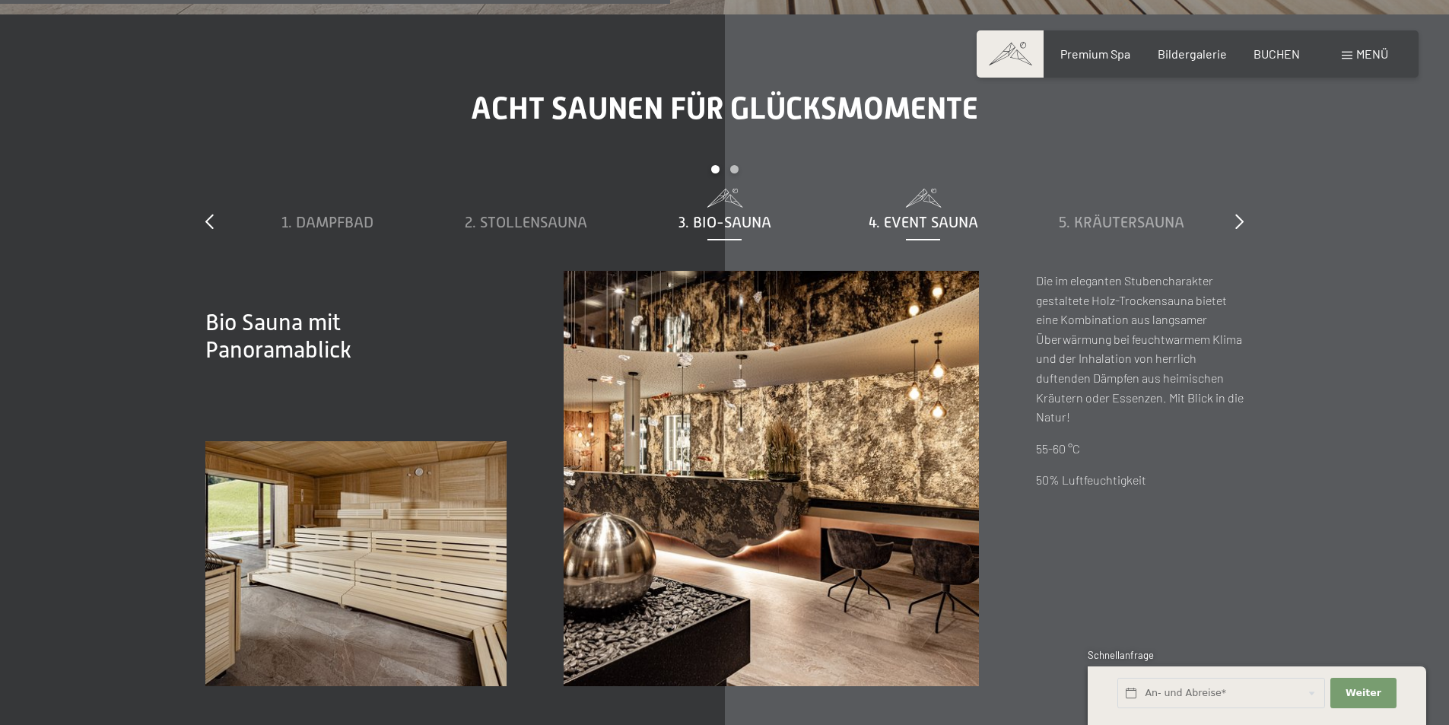
click at [904, 218] on span "4. Event Sauna" at bounding box center [924, 222] width 110 height 17
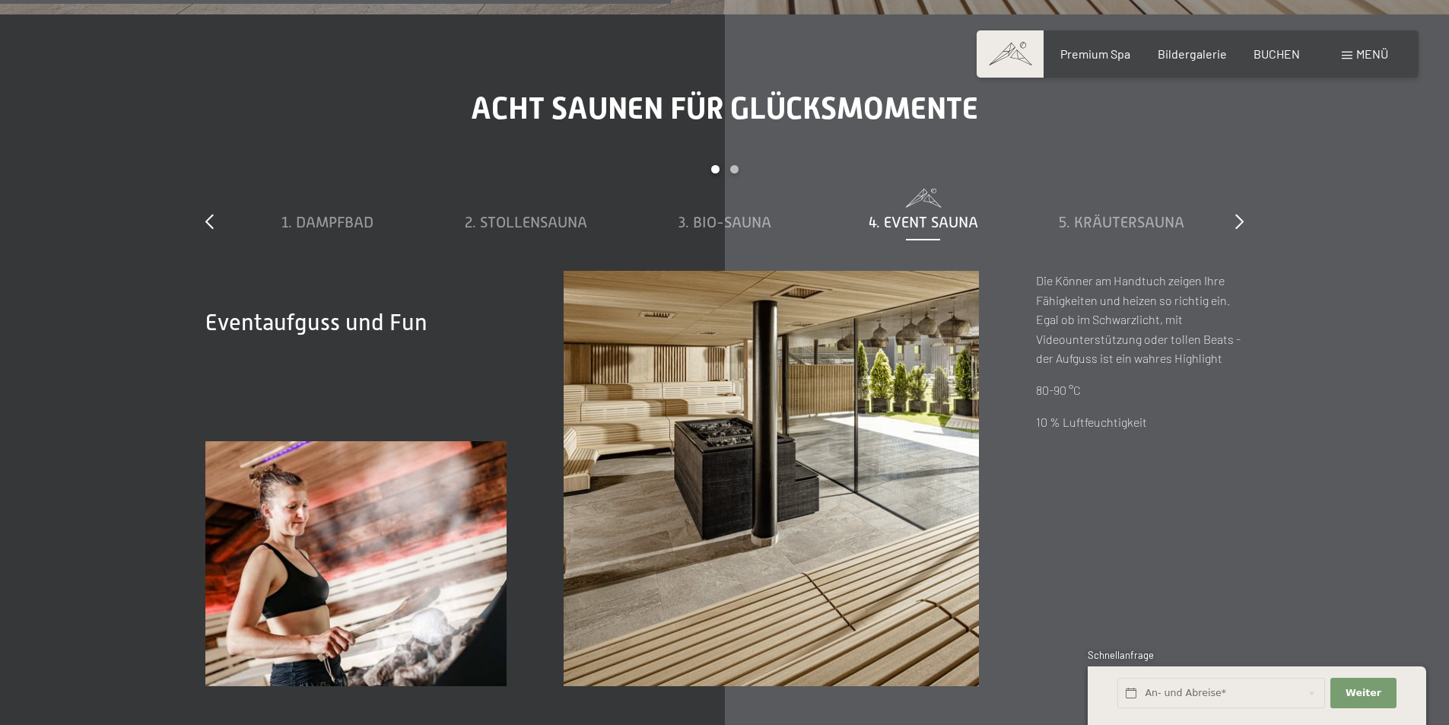
scroll to position [5326, 0]
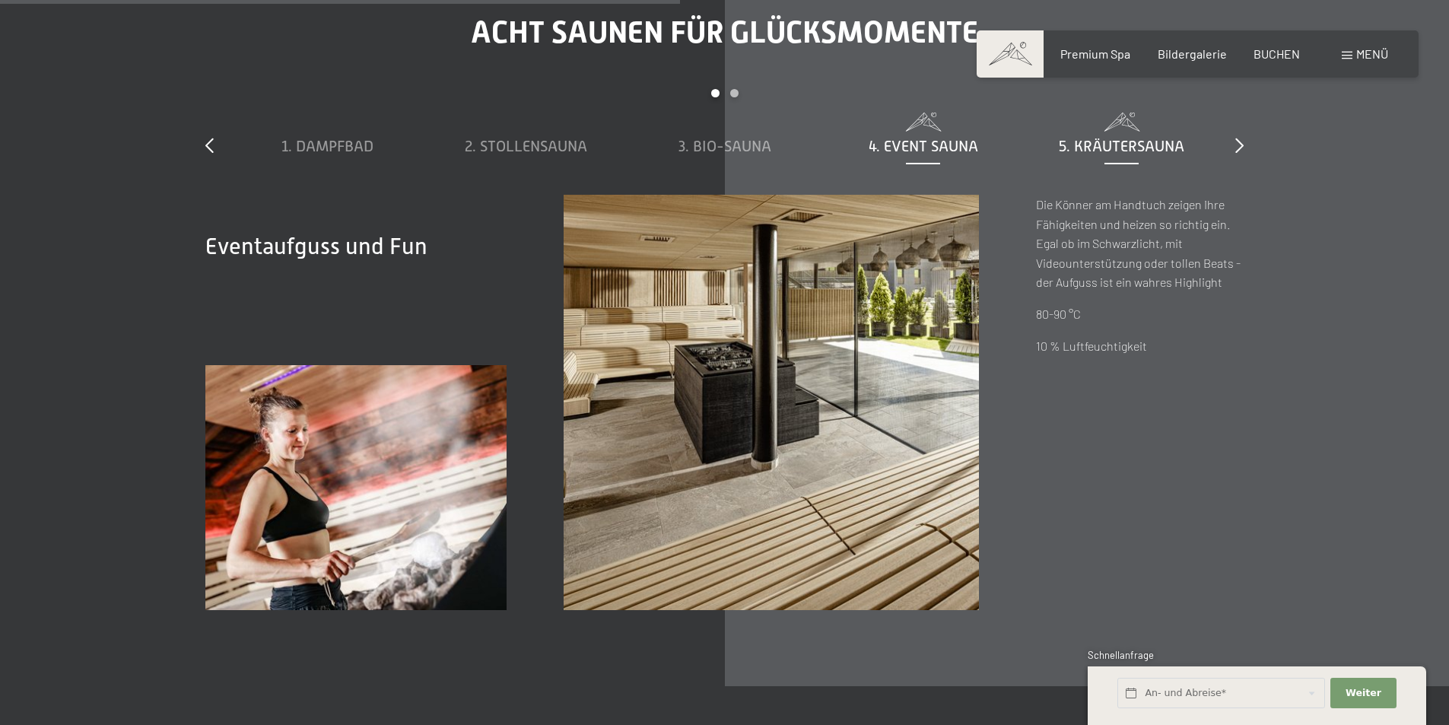
click at [1115, 147] on span "5. Kräutersauna" at bounding box center [1122, 146] width 126 height 17
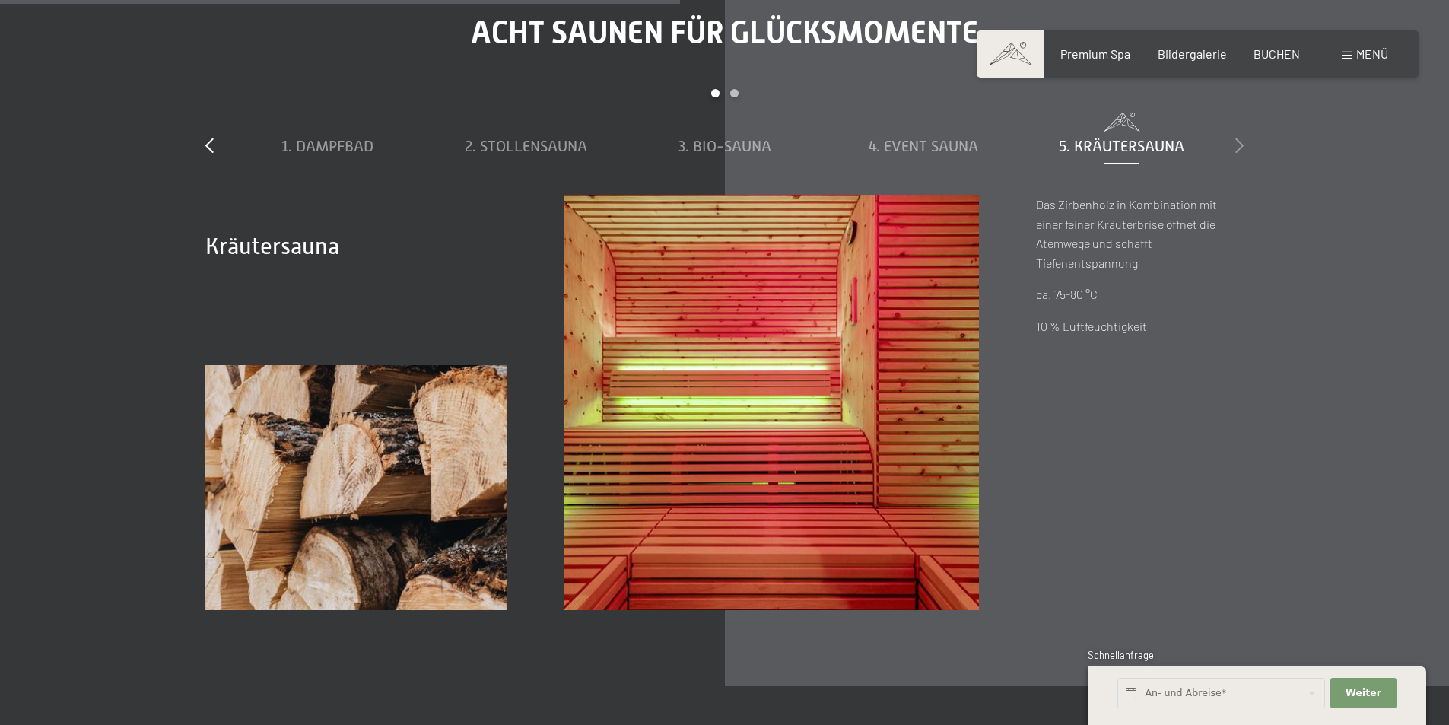
click at [1238, 143] on icon at bounding box center [1240, 145] width 8 height 15
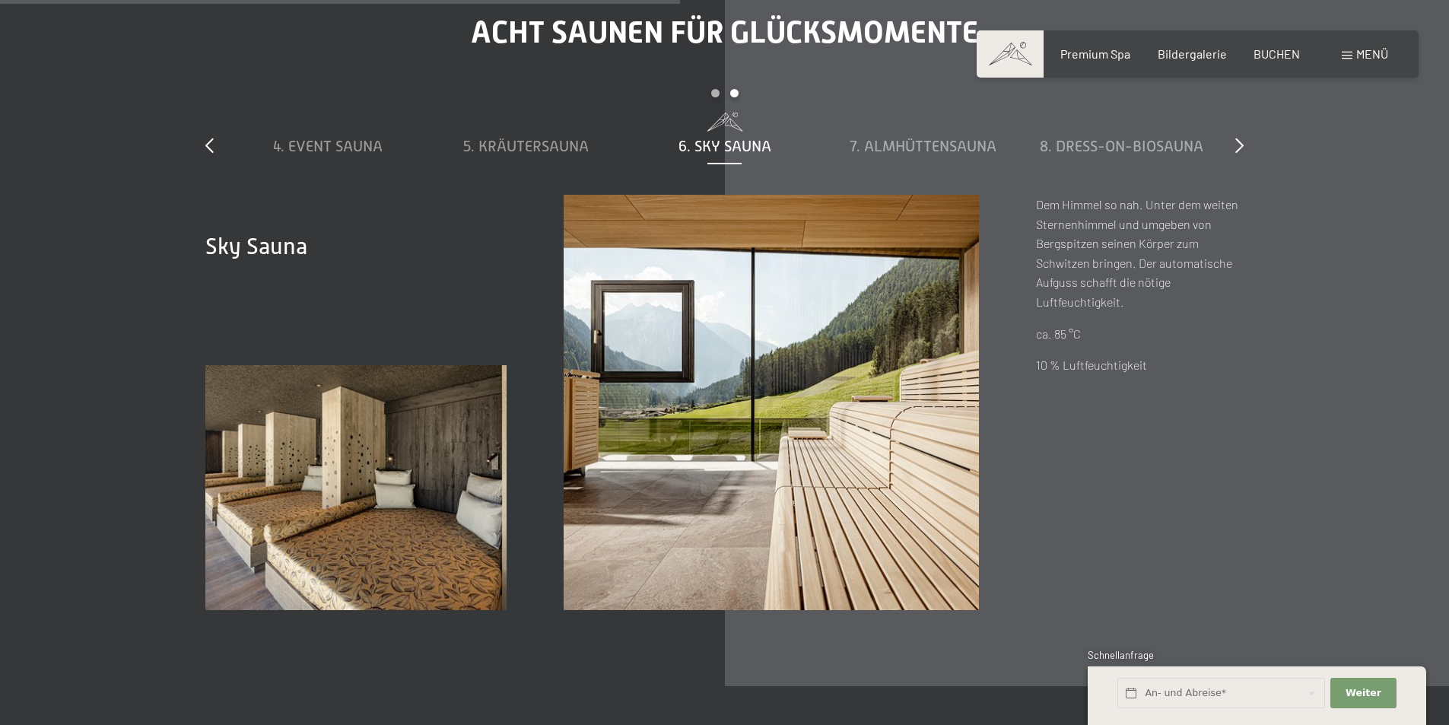
click at [755, 146] on span "6. Sky Sauna" at bounding box center [725, 146] width 93 height 17
click at [896, 145] on span "7. Almhüttensauna" at bounding box center [923, 146] width 147 height 17
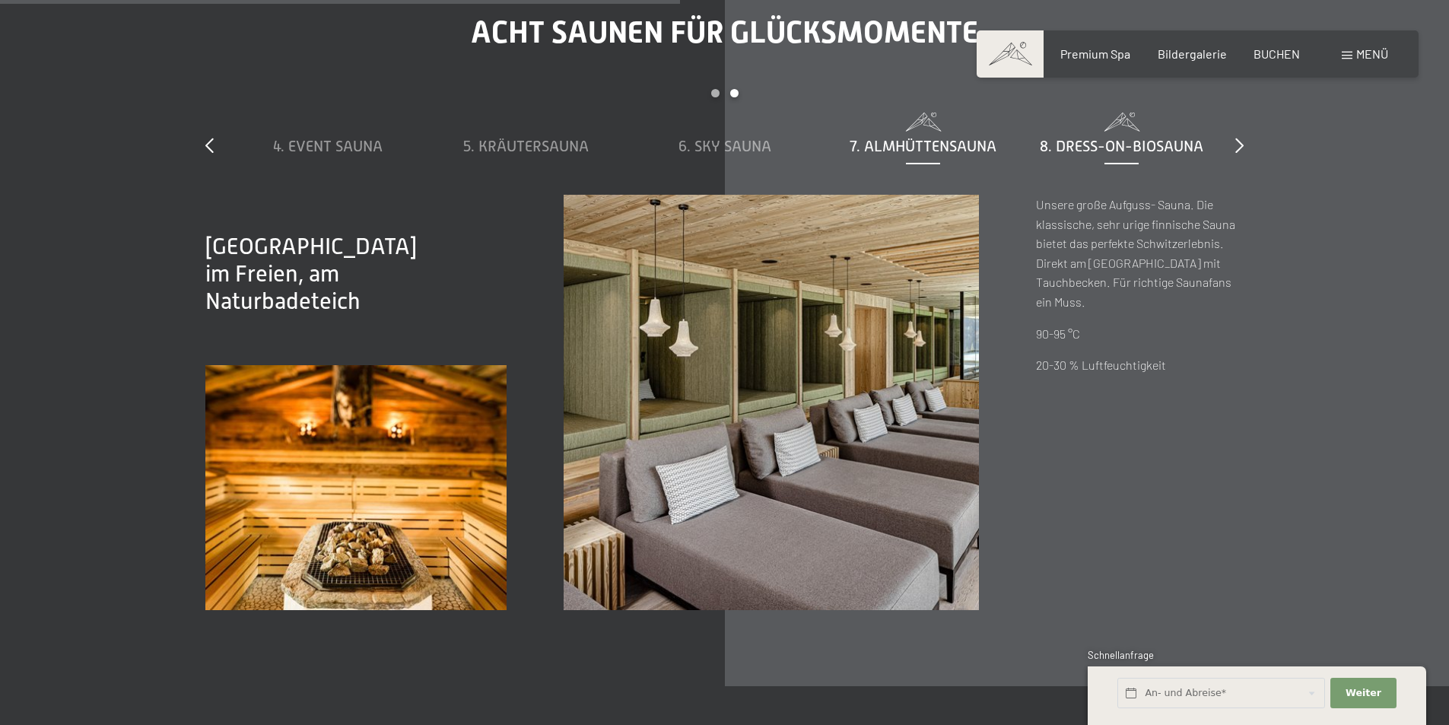
click at [1070, 144] on span "8. Dress-on-Biosauna" at bounding box center [1122, 146] width 164 height 17
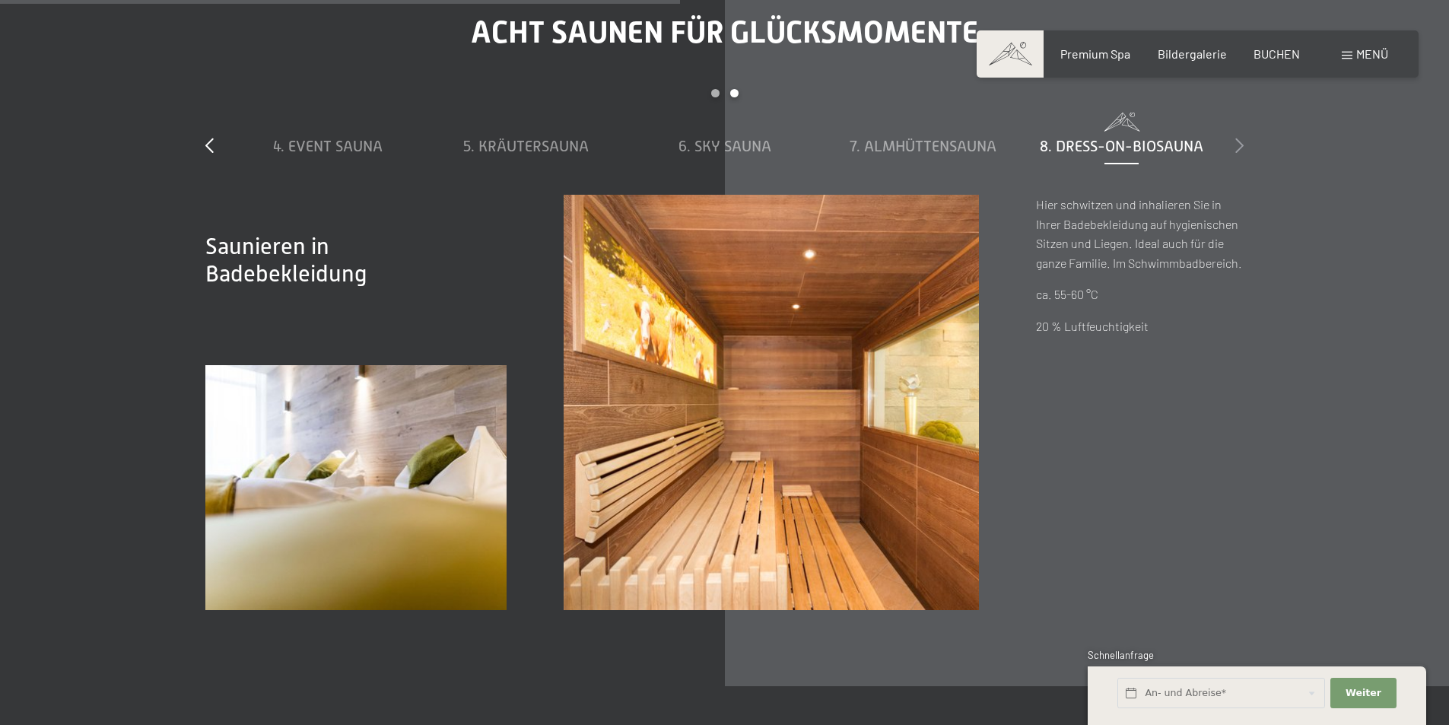
click at [1240, 143] on icon at bounding box center [1240, 145] width 8 height 15
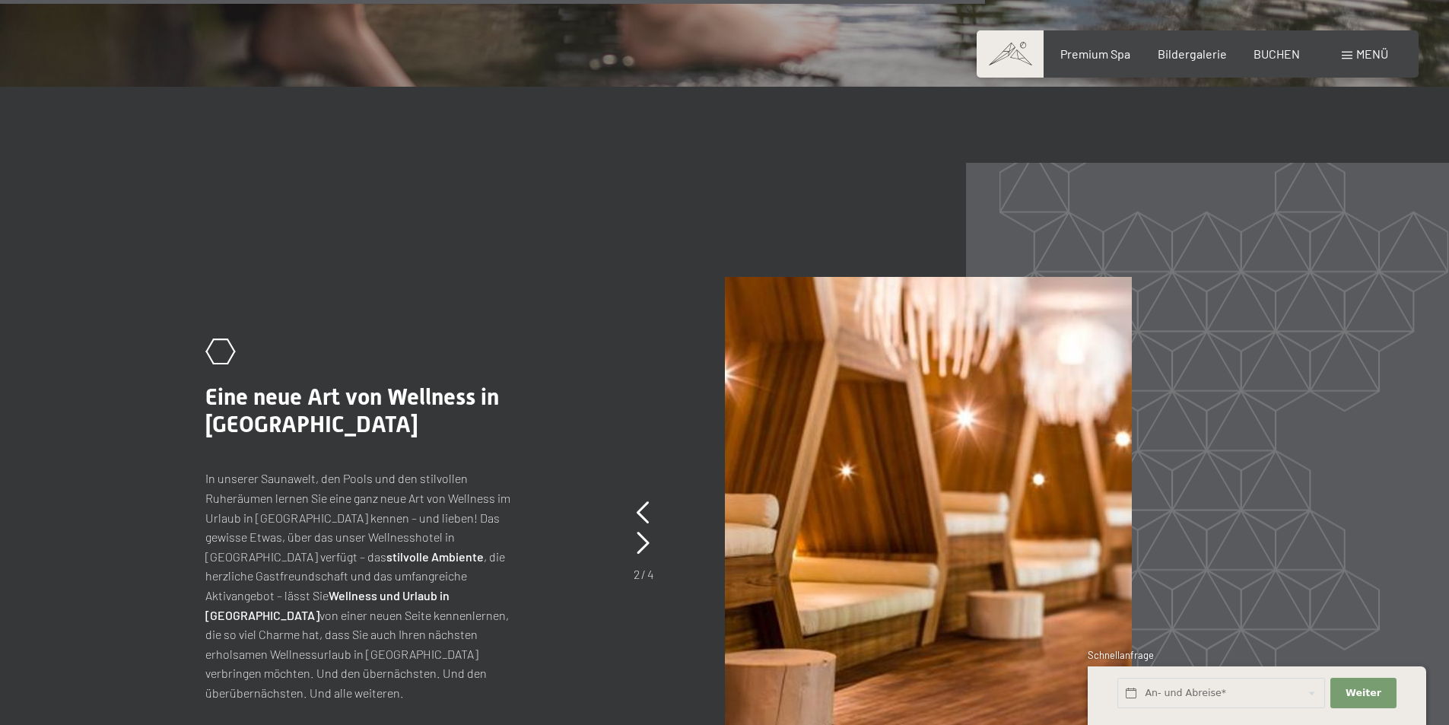
scroll to position [6847, 0]
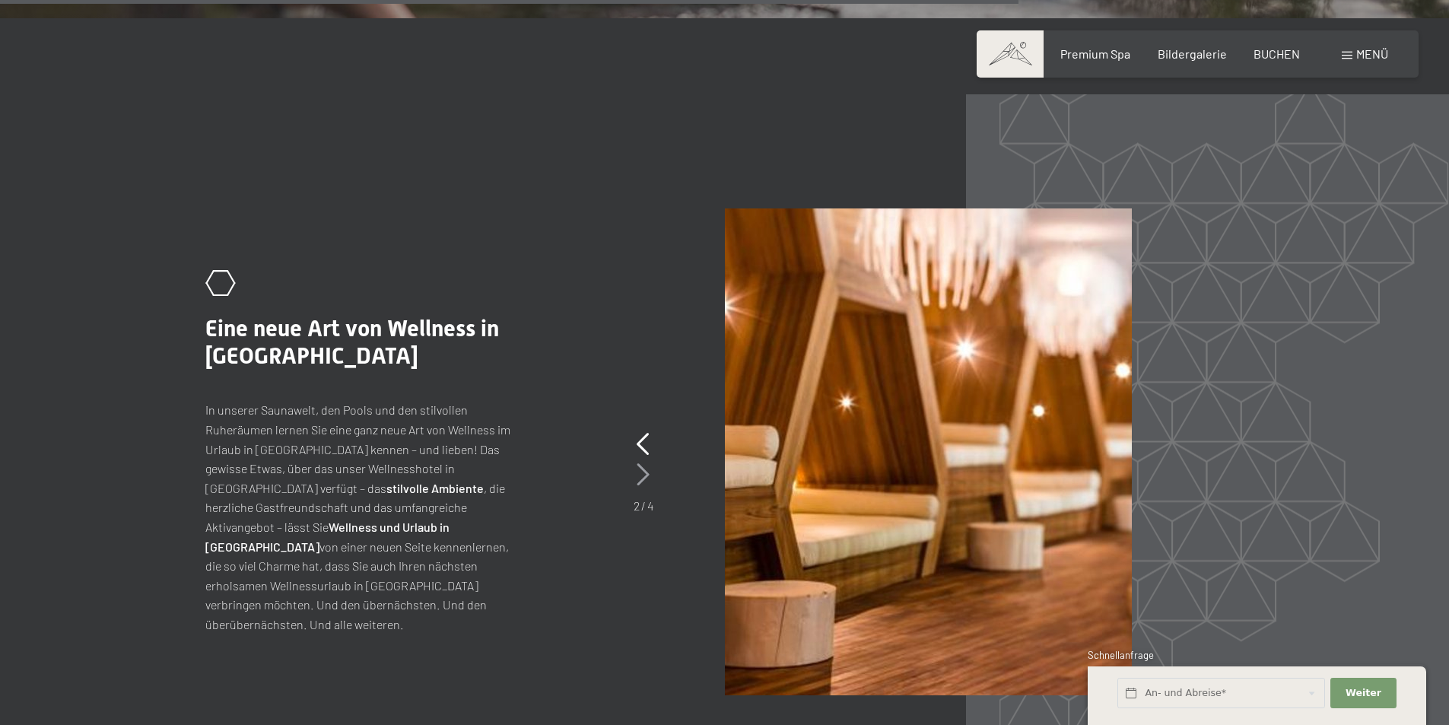
click at [643, 475] on icon at bounding box center [643, 474] width 13 height 23
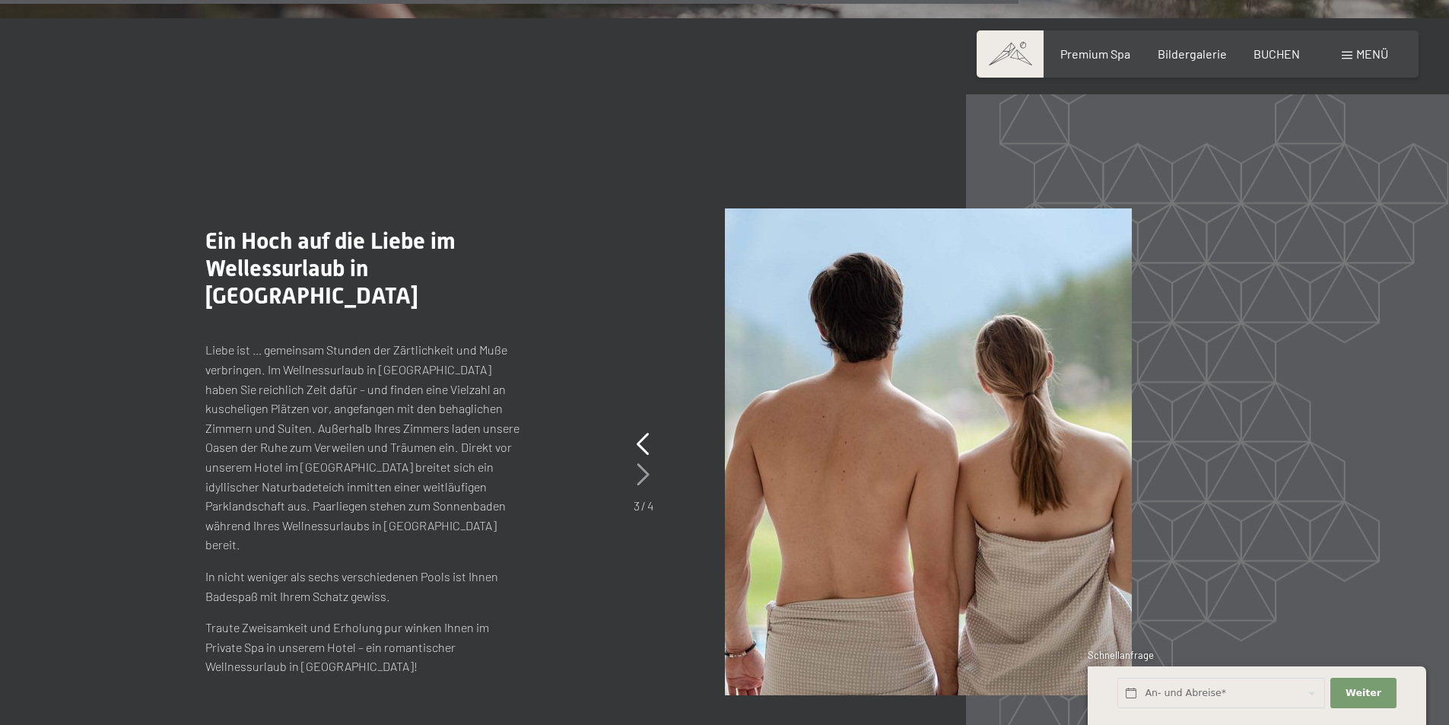
click at [643, 475] on icon at bounding box center [643, 474] width 13 height 23
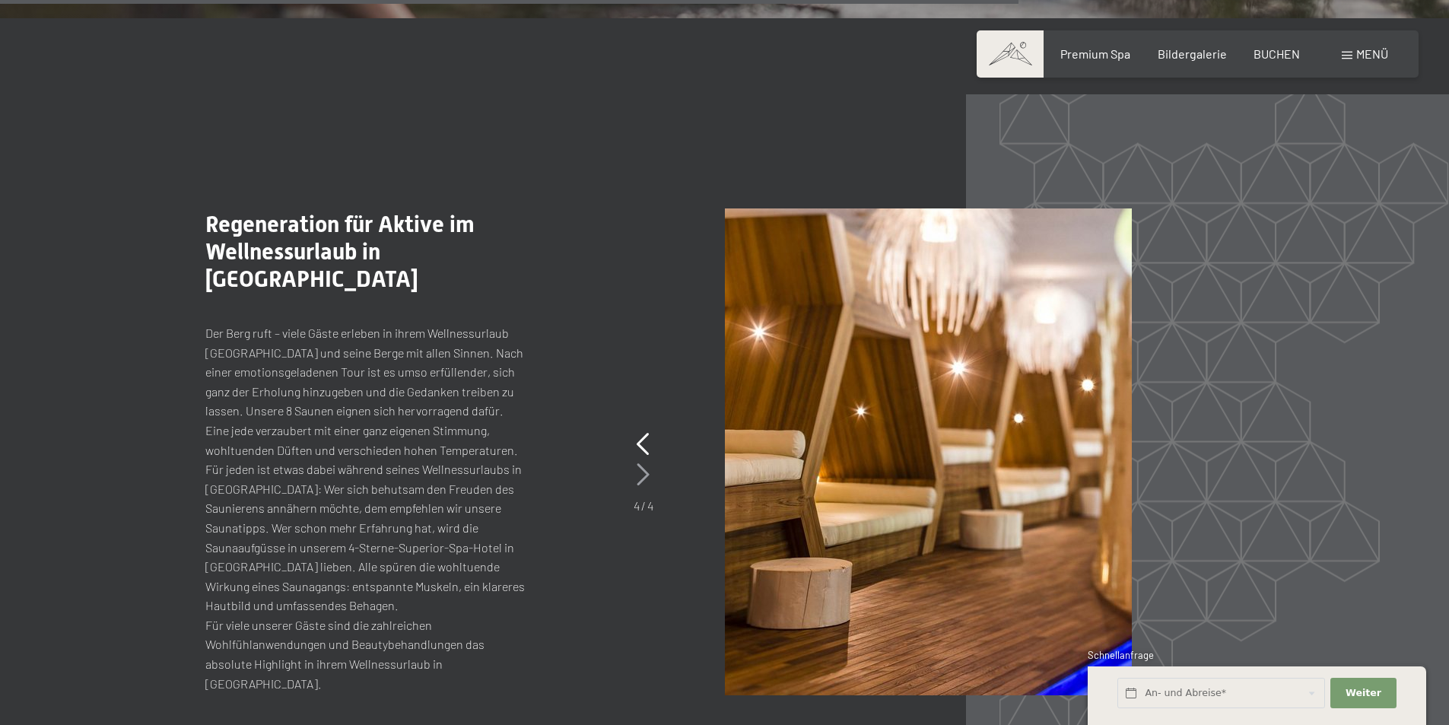
click at [643, 475] on icon at bounding box center [643, 474] width 13 height 23
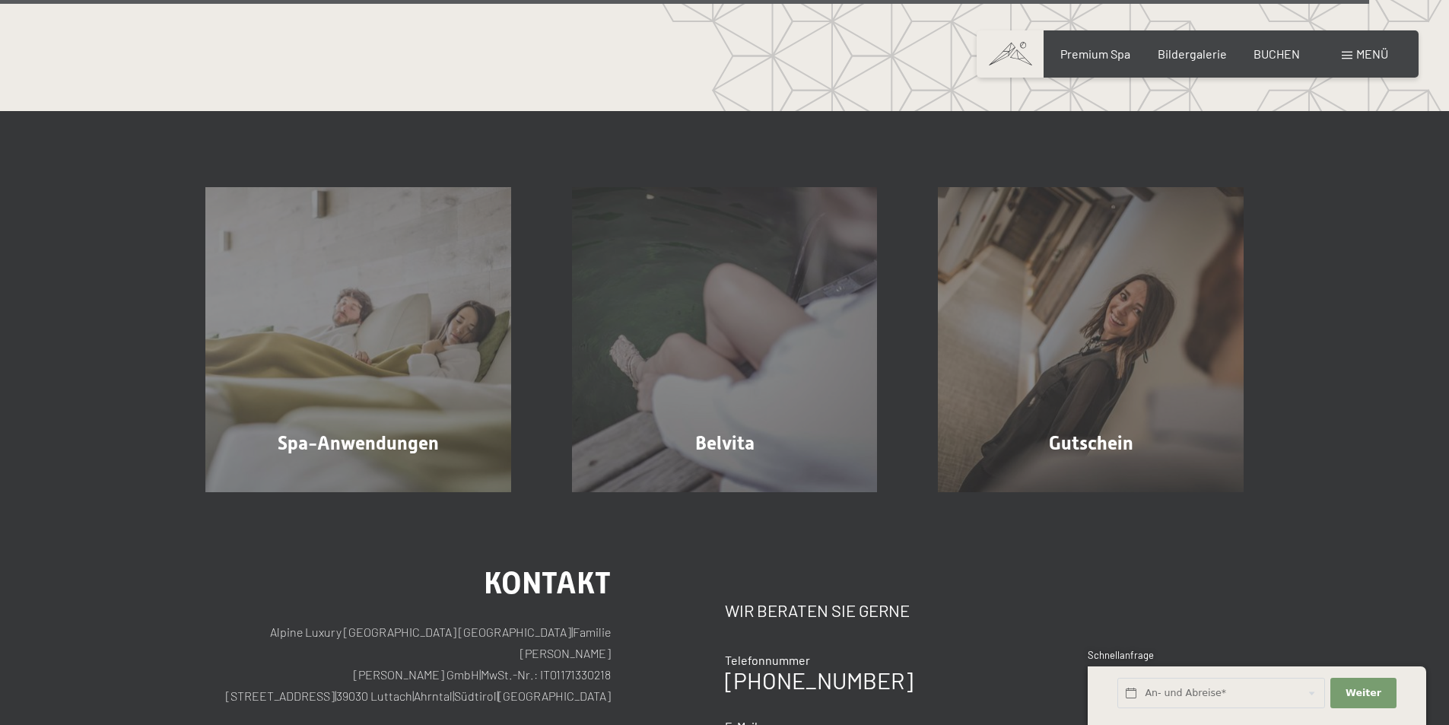
scroll to position [9358, 0]
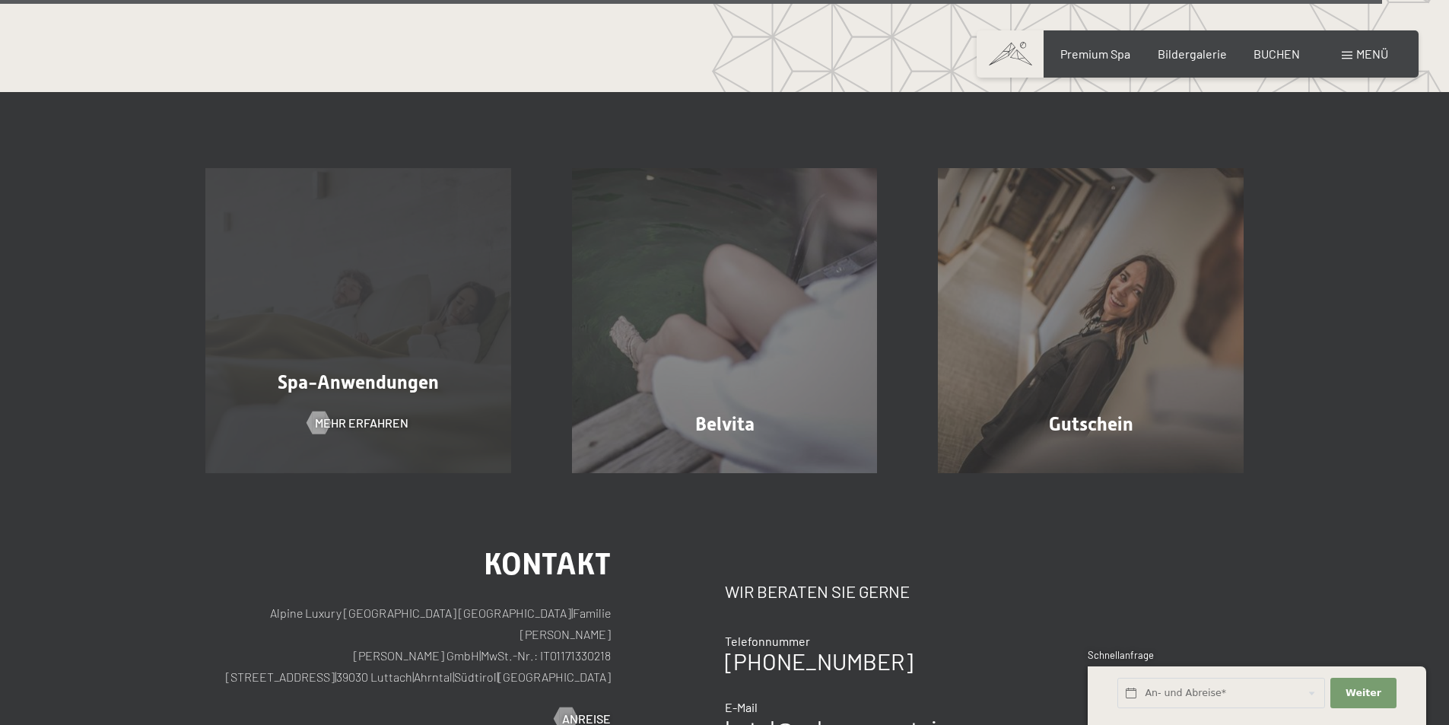
click at [356, 396] on div "Spa-Anwendungen Mehr erfahren" at bounding box center [358, 321] width 367 height 306
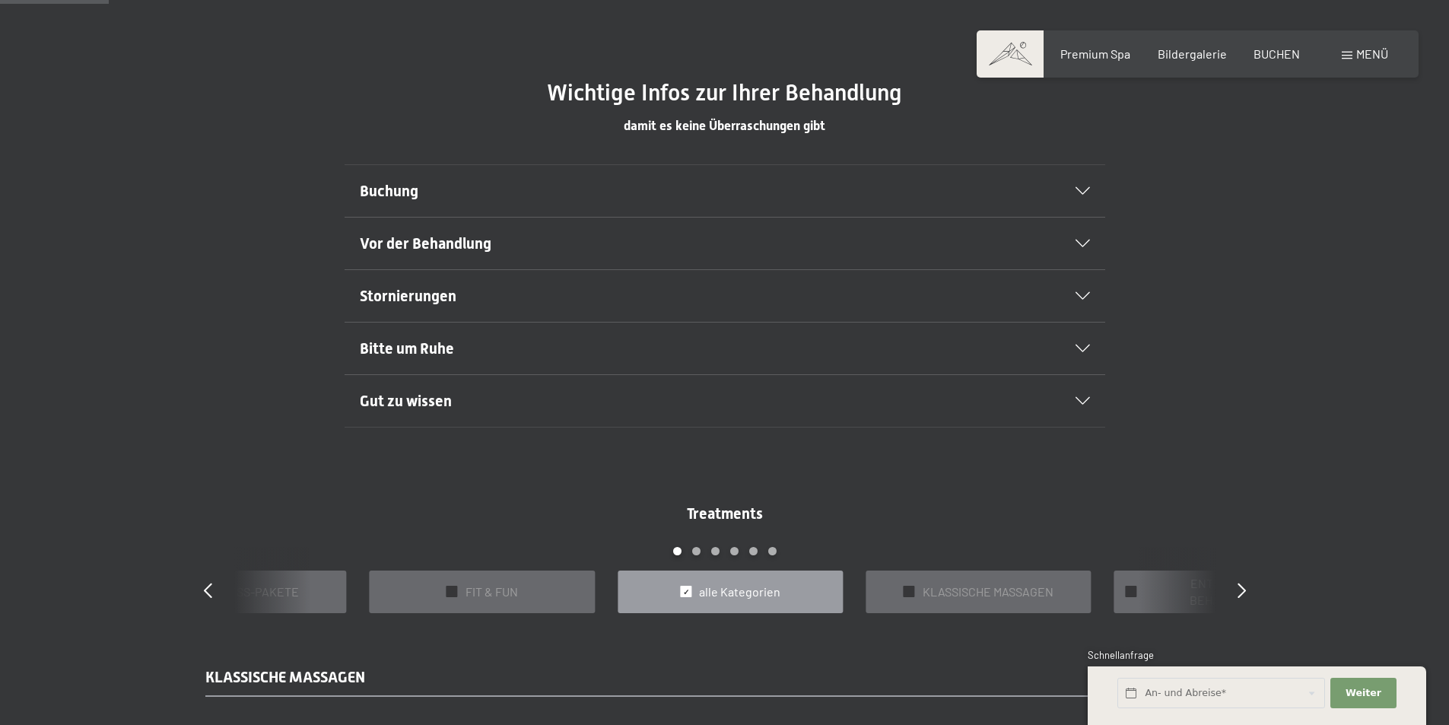
scroll to position [913, 0]
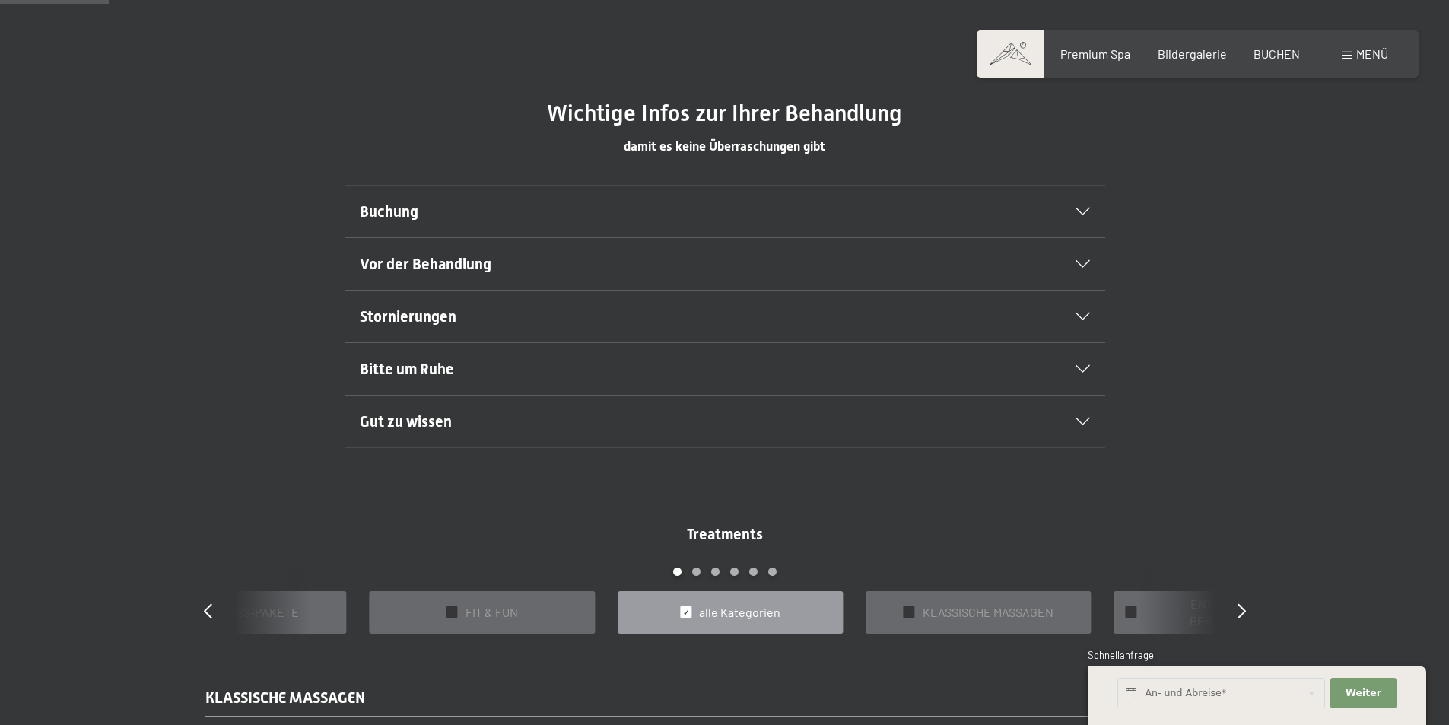
click at [1086, 362] on div "Bitte um Ruhe" at bounding box center [725, 369] width 730 height 52
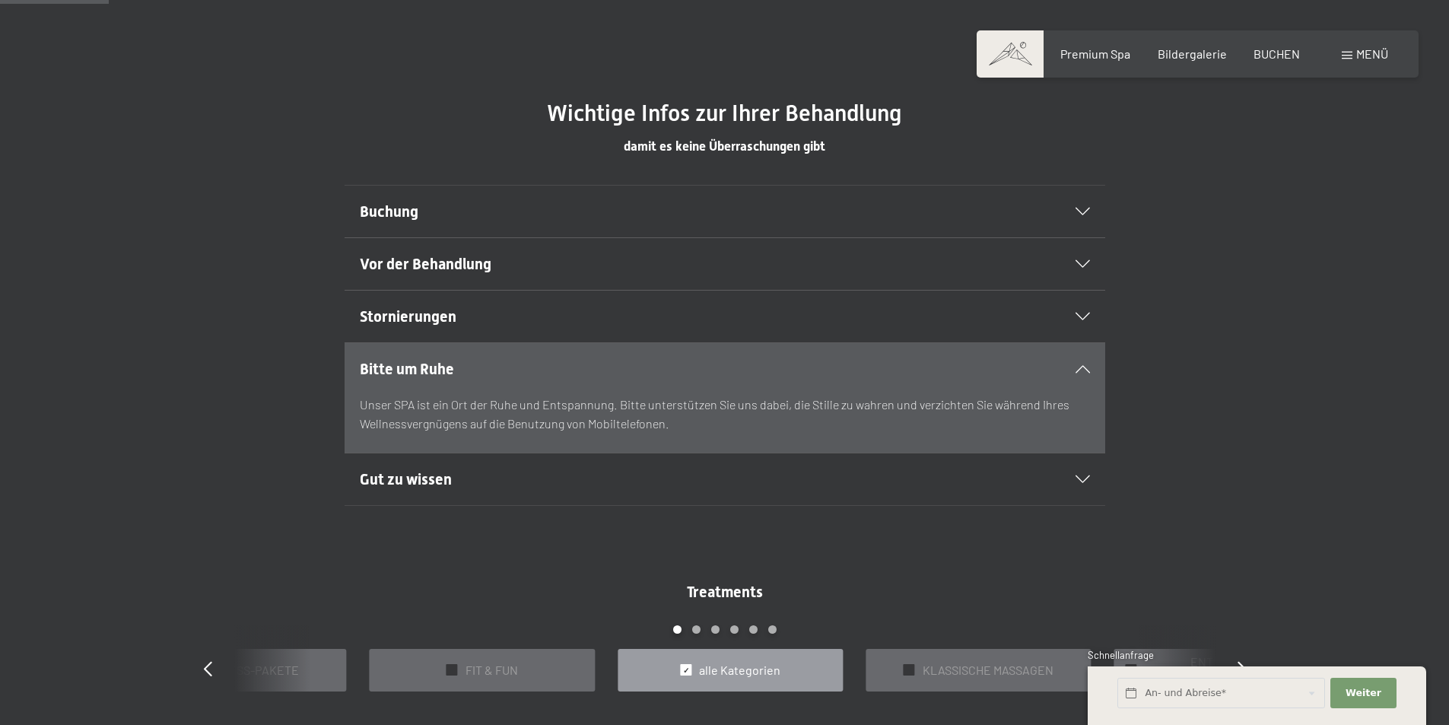
click at [1086, 363] on div "Bitte um Ruhe" at bounding box center [725, 369] width 730 height 52
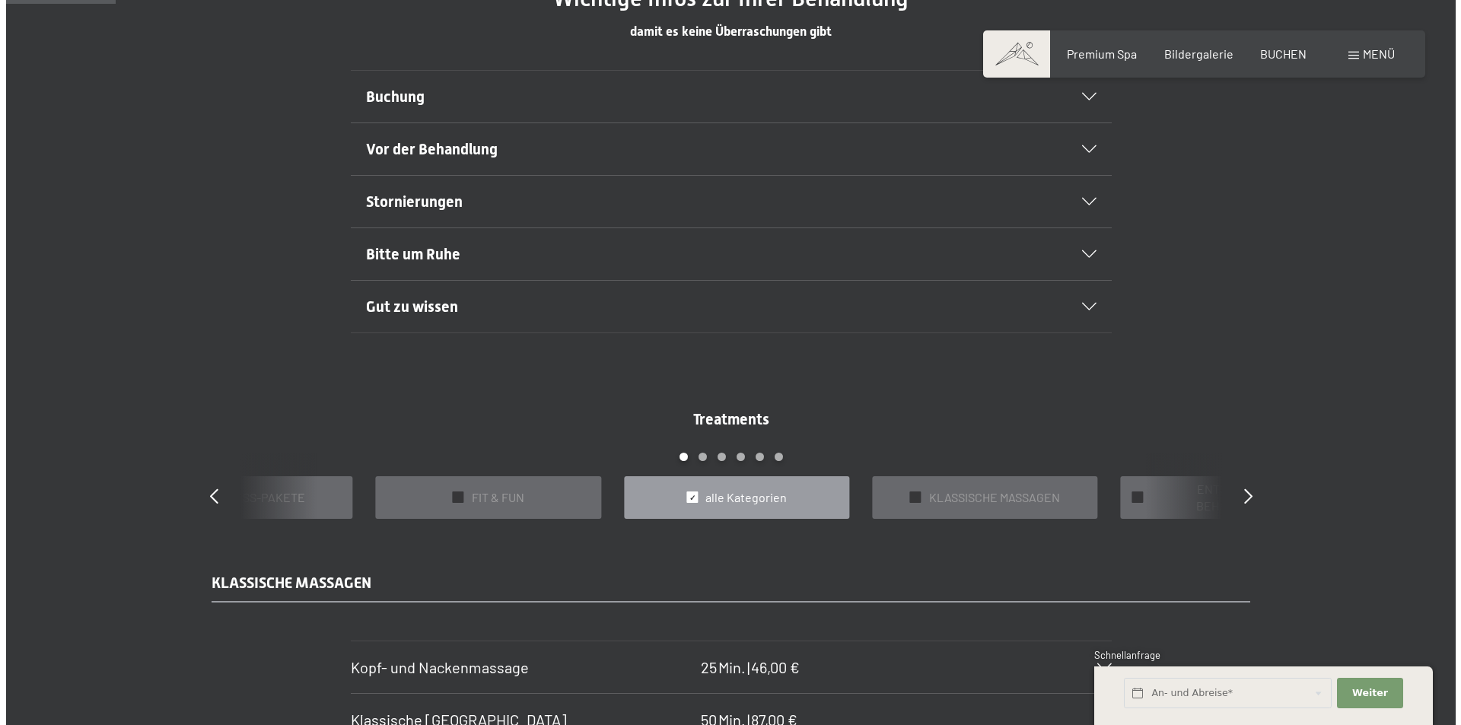
scroll to position [609, 0]
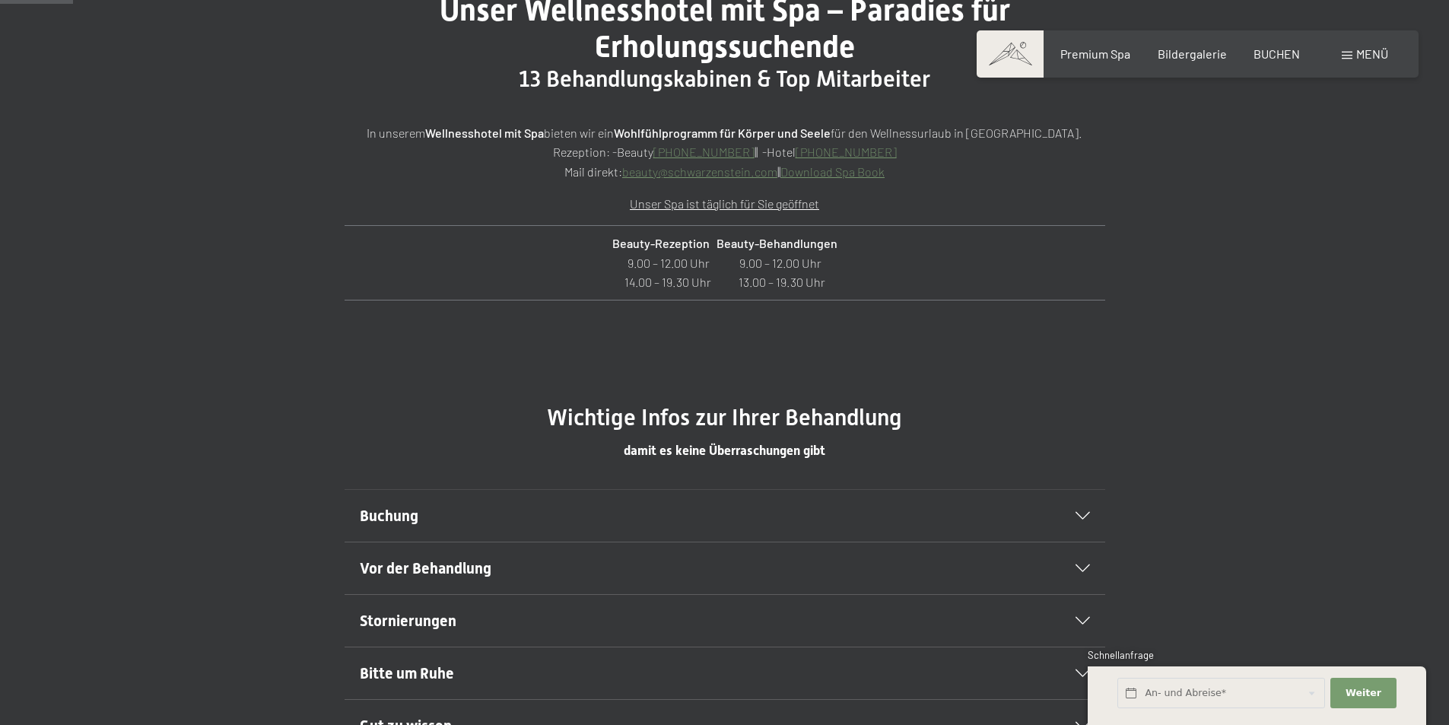
click at [1350, 52] on span at bounding box center [1347, 56] width 11 height 8
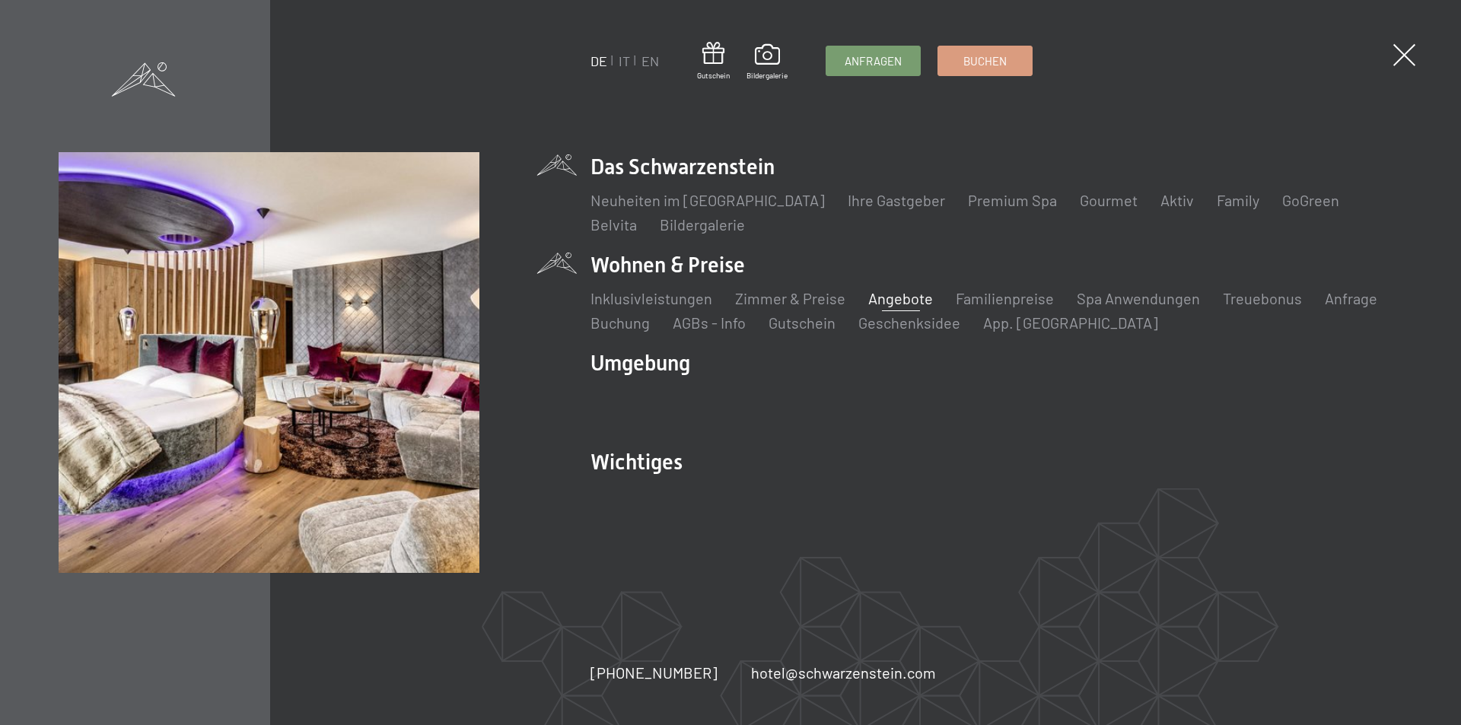
click at [909, 300] on link "Angebote" at bounding box center [900, 298] width 65 height 18
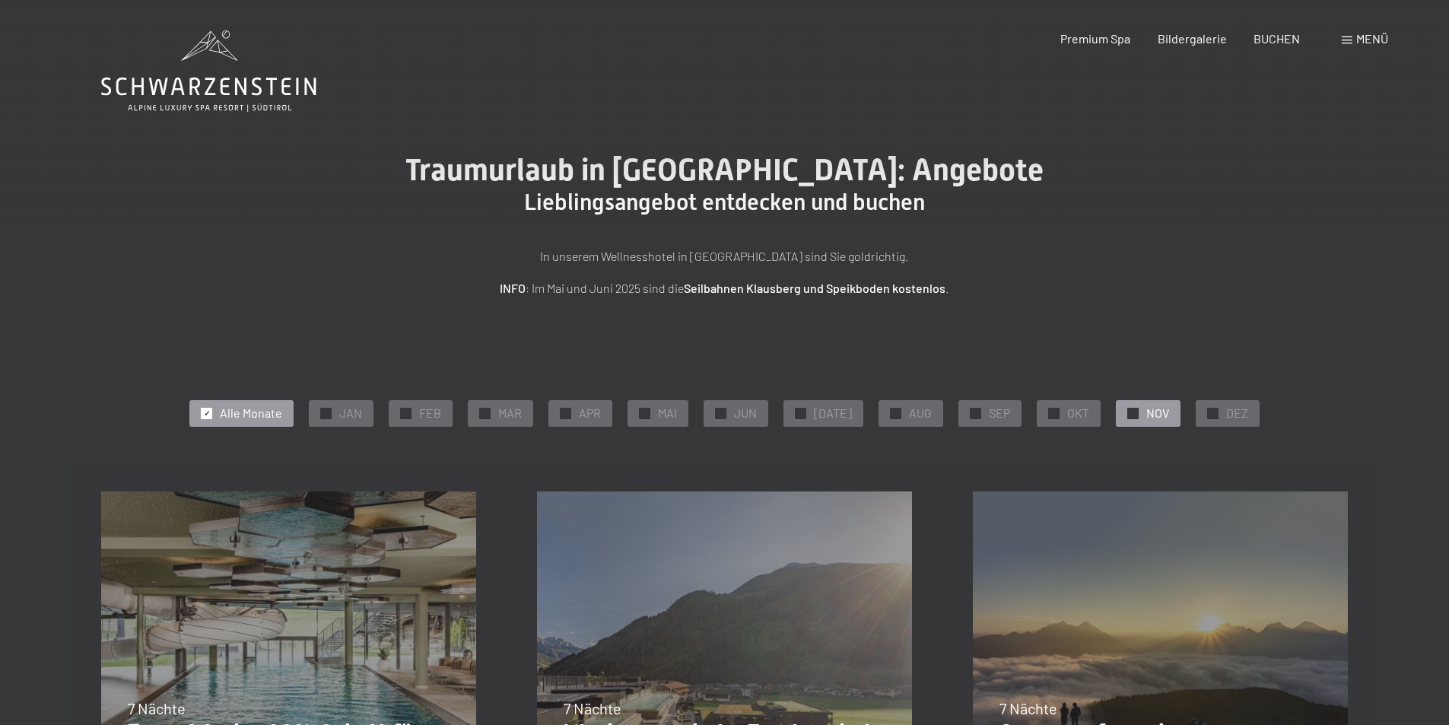
click at [1147, 412] on span "NOV" at bounding box center [1158, 413] width 23 height 17
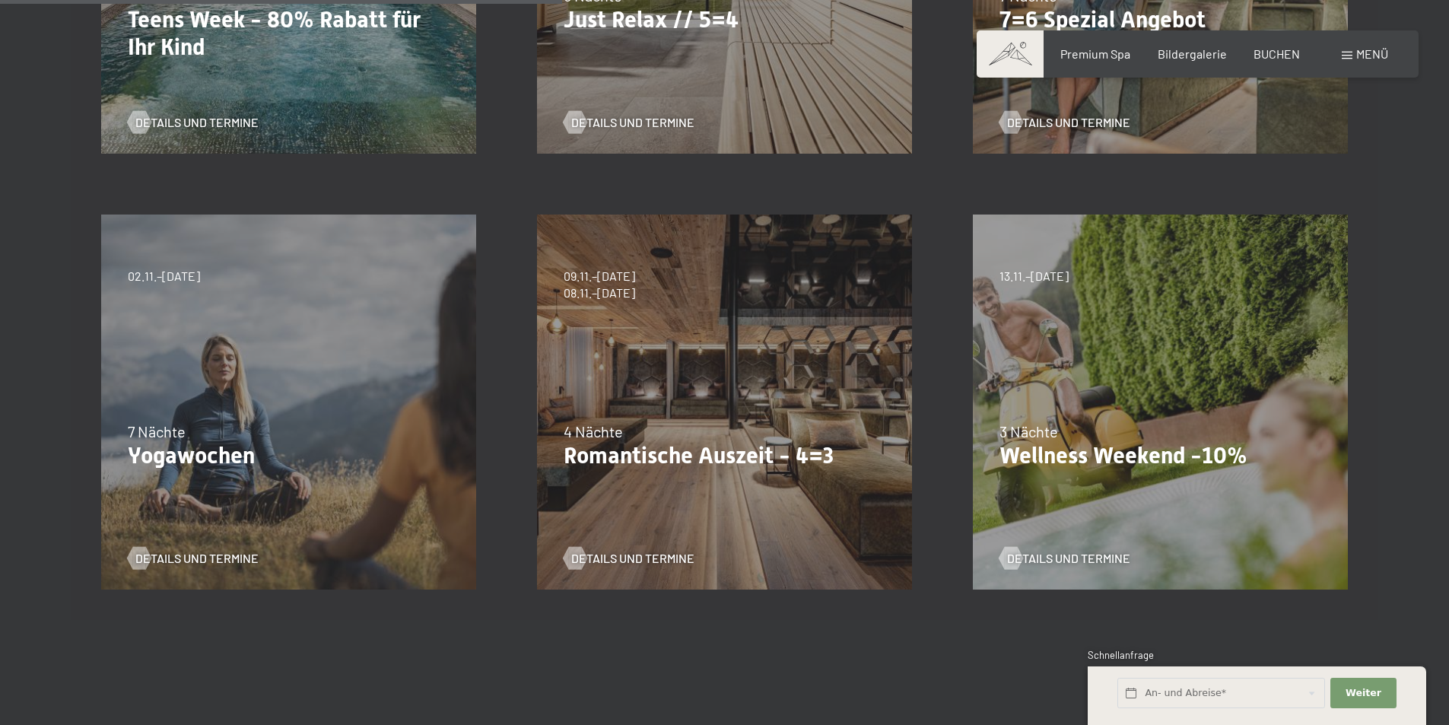
scroll to position [761, 0]
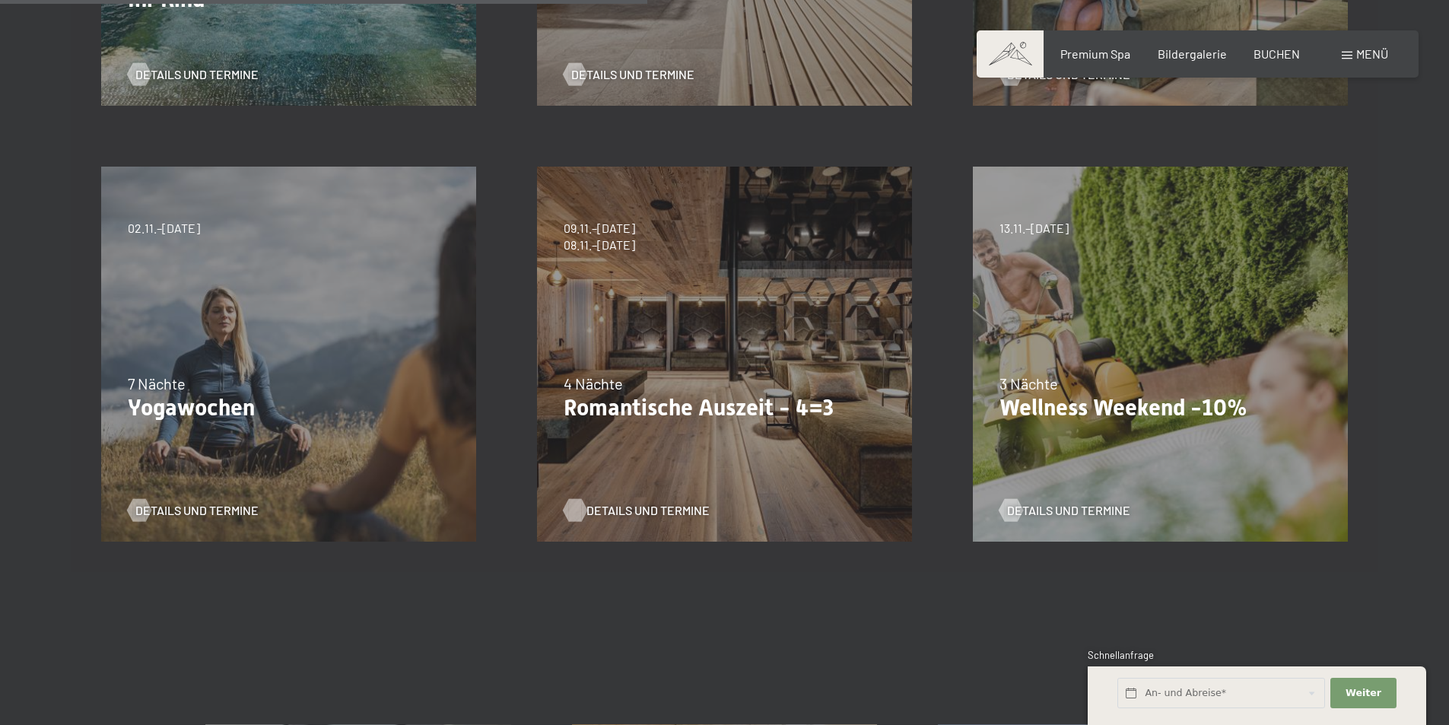
click at [637, 511] on span "Details und Termine" at bounding box center [648, 510] width 123 height 17
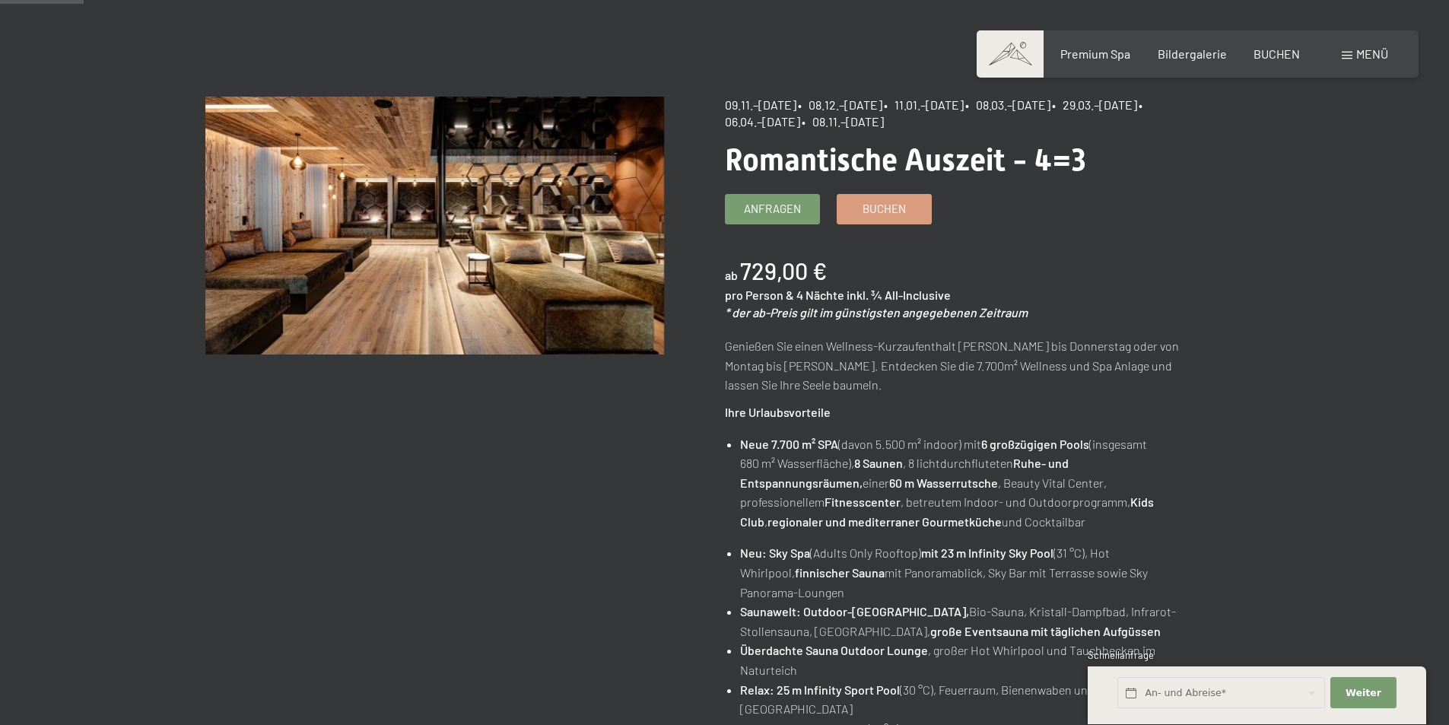
scroll to position [76, 0]
